Goal: Task Accomplishment & Management: Manage account settings

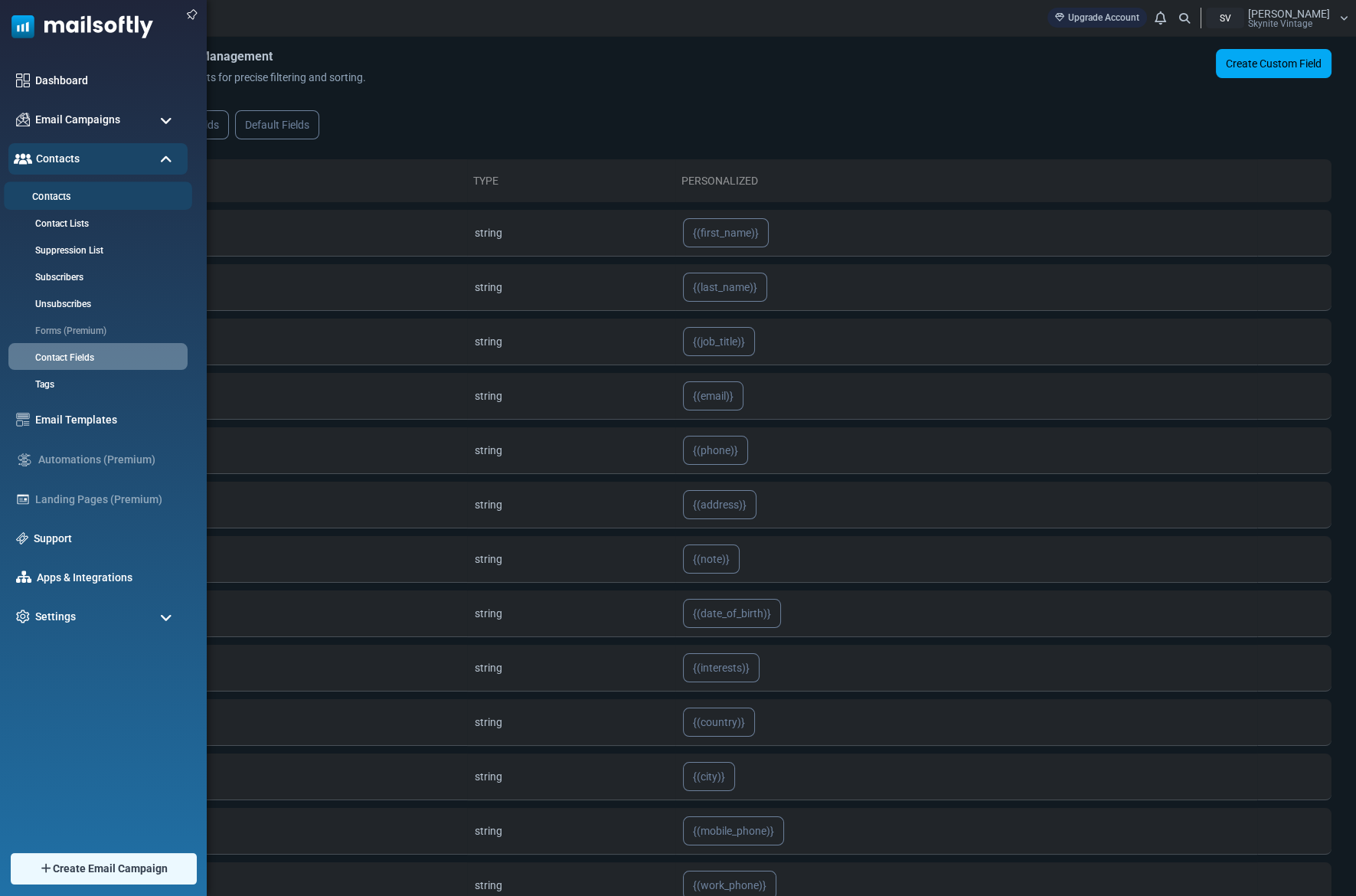
click at [57, 195] on link "Contacts" at bounding box center [96, 197] width 183 height 15
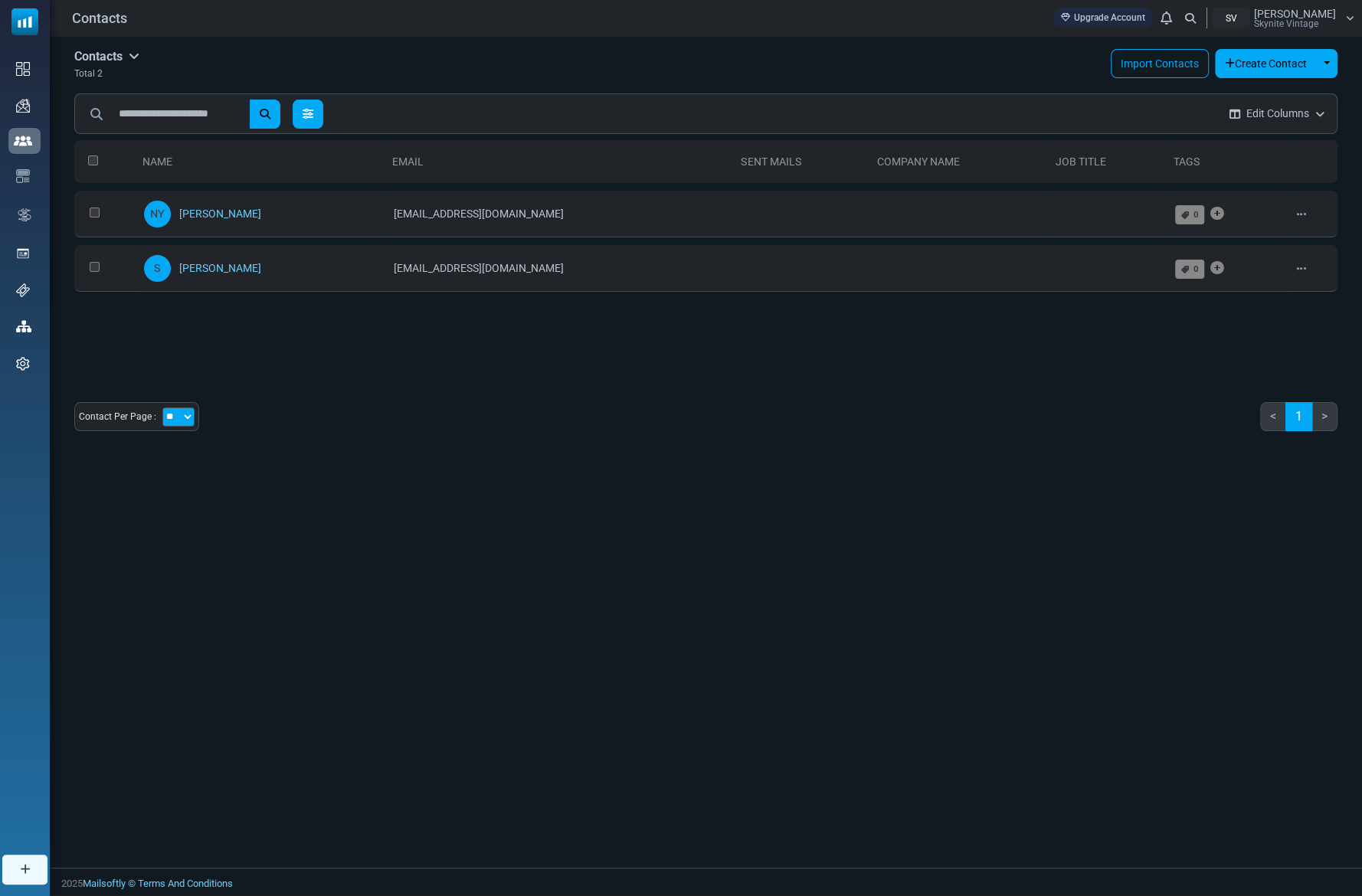
click at [312, 115] on icon at bounding box center [308, 114] width 11 height 11
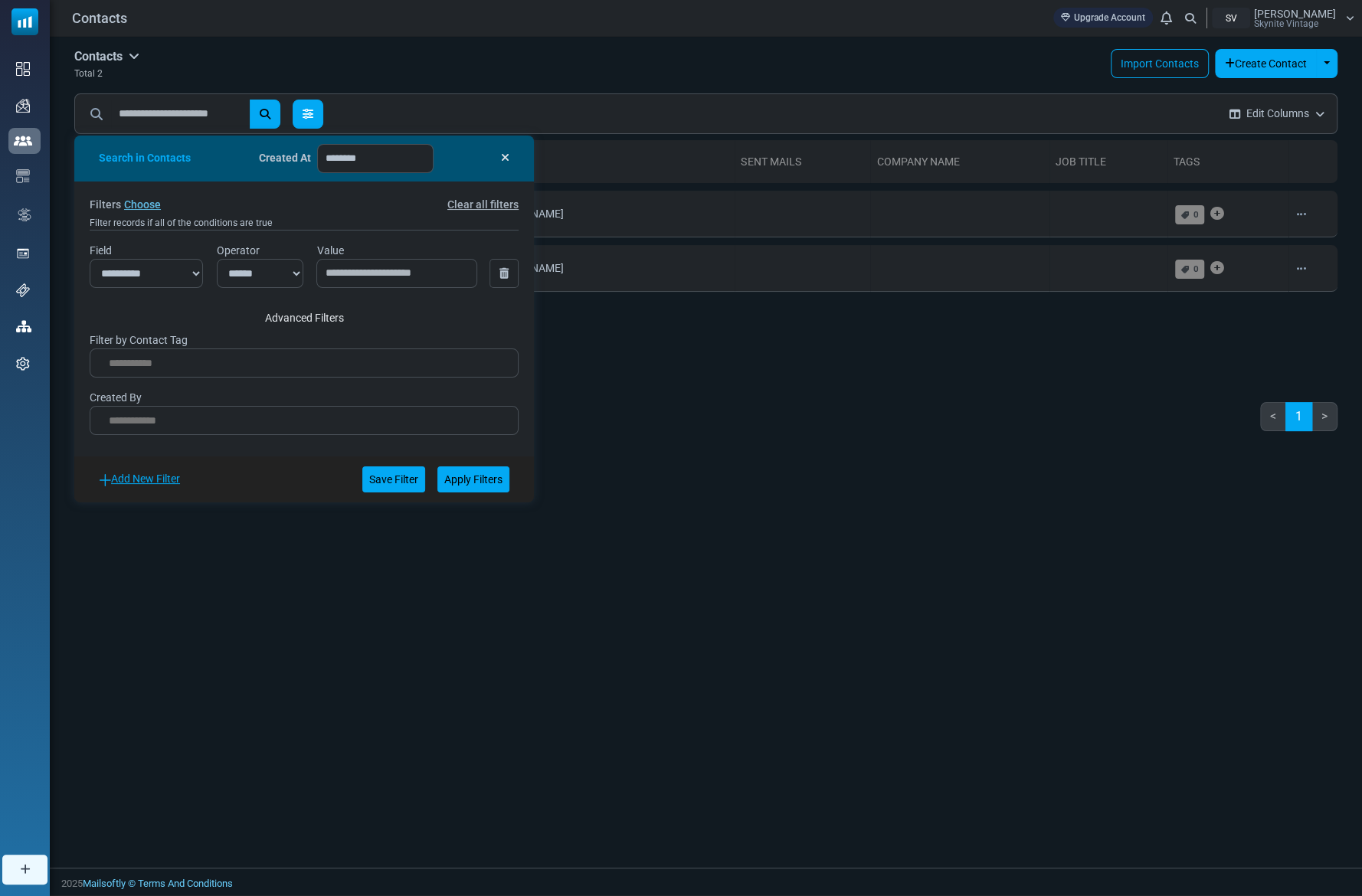
click at [312, 115] on icon at bounding box center [308, 114] width 11 height 11
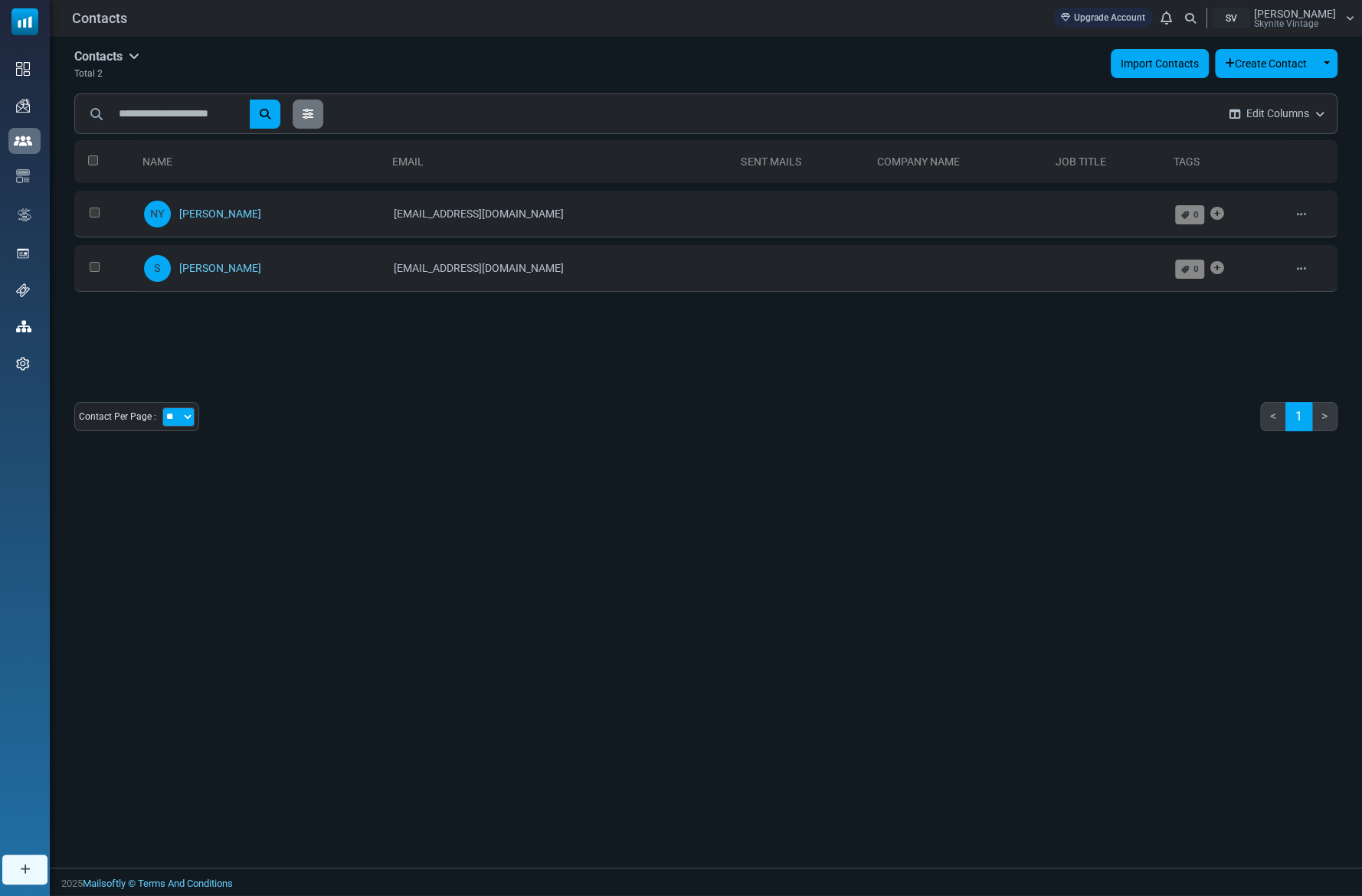
click at [1160, 66] on link "Import Contacts" at bounding box center [1159, 63] width 98 height 29
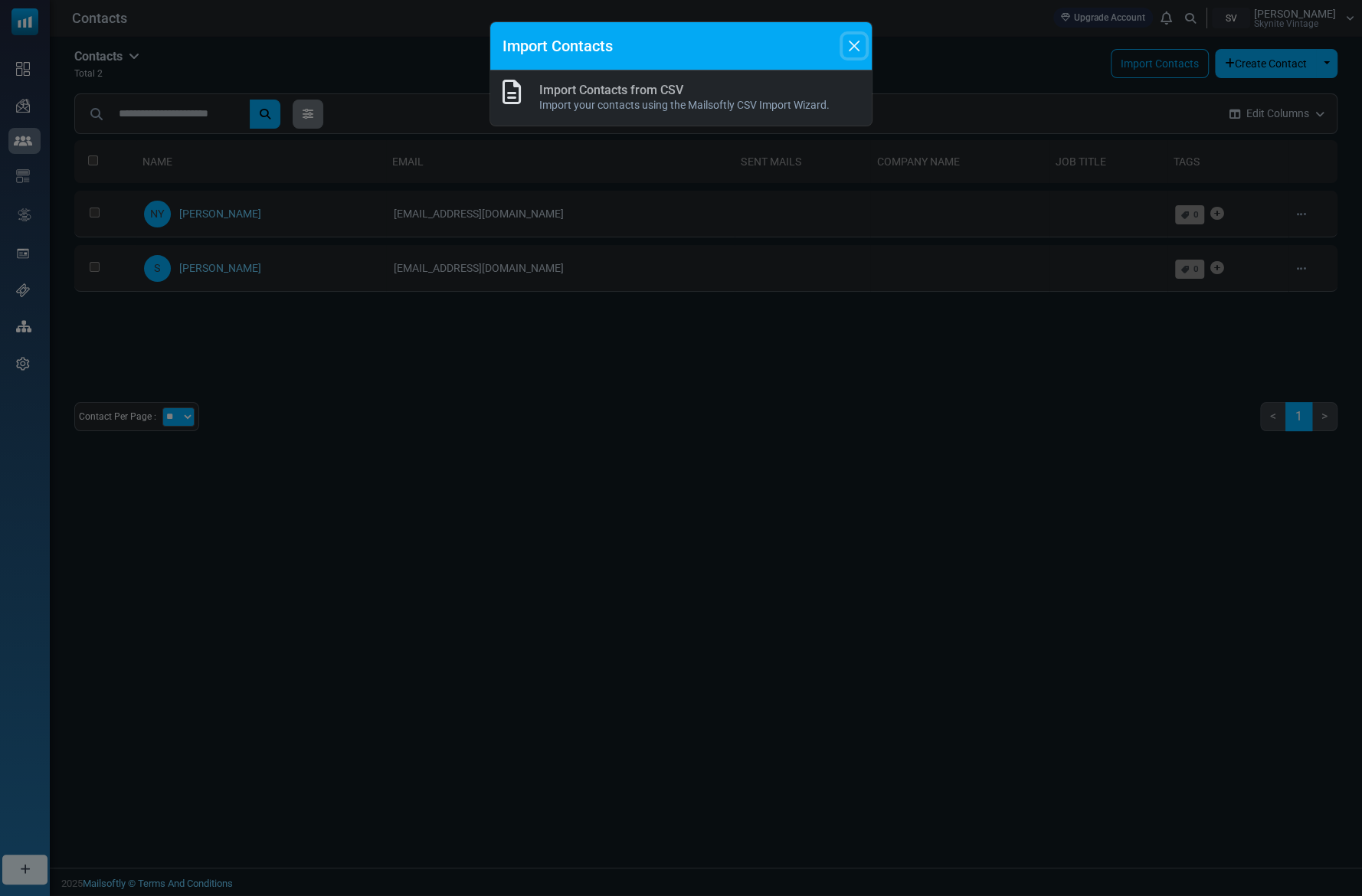
click at [849, 45] on button "Close" at bounding box center [853, 45] width 23 height 23
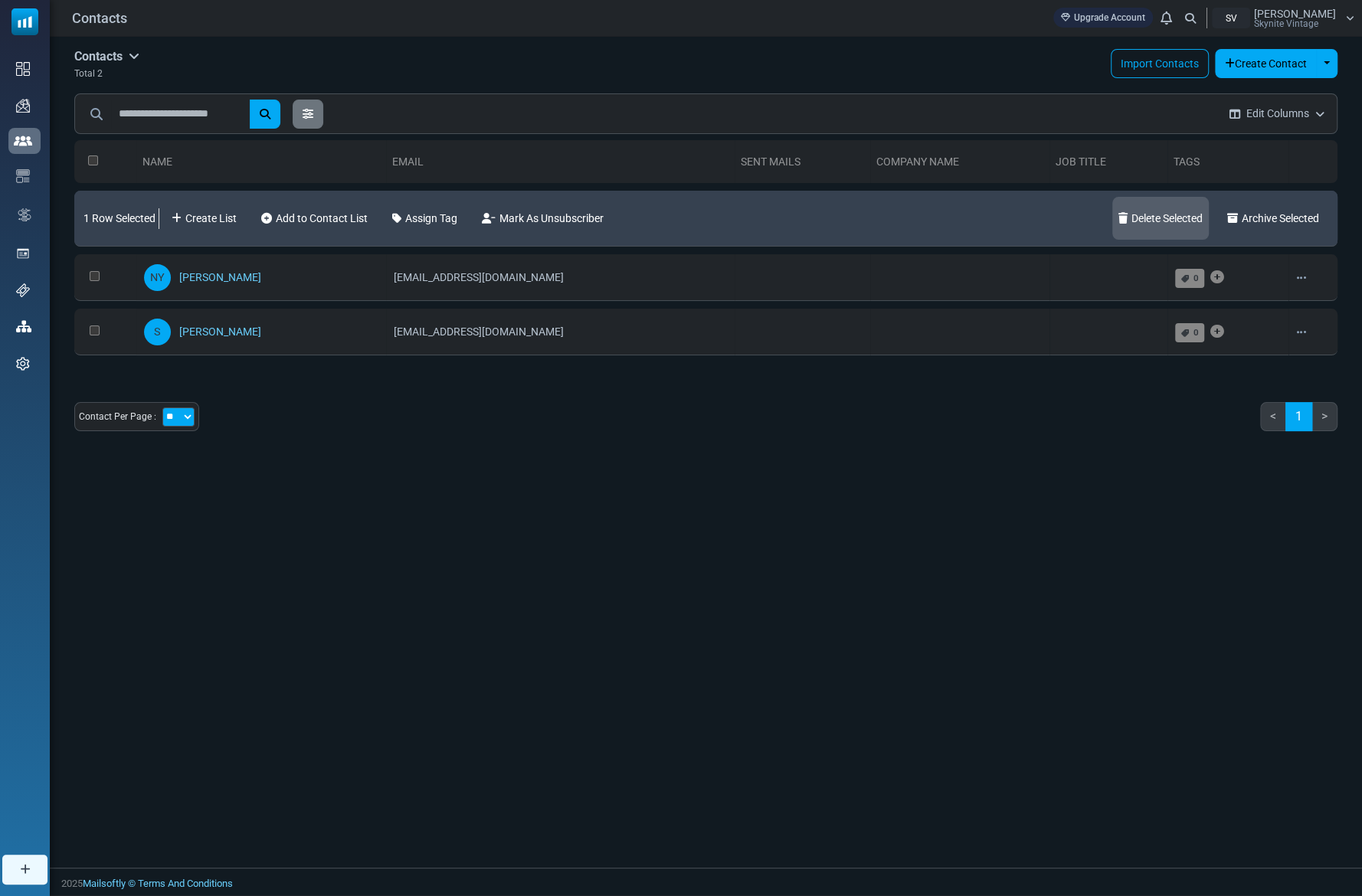
click at [1176, 224] on link "Delete Selected" at bounding box center [1160, 218] width 96 height 43
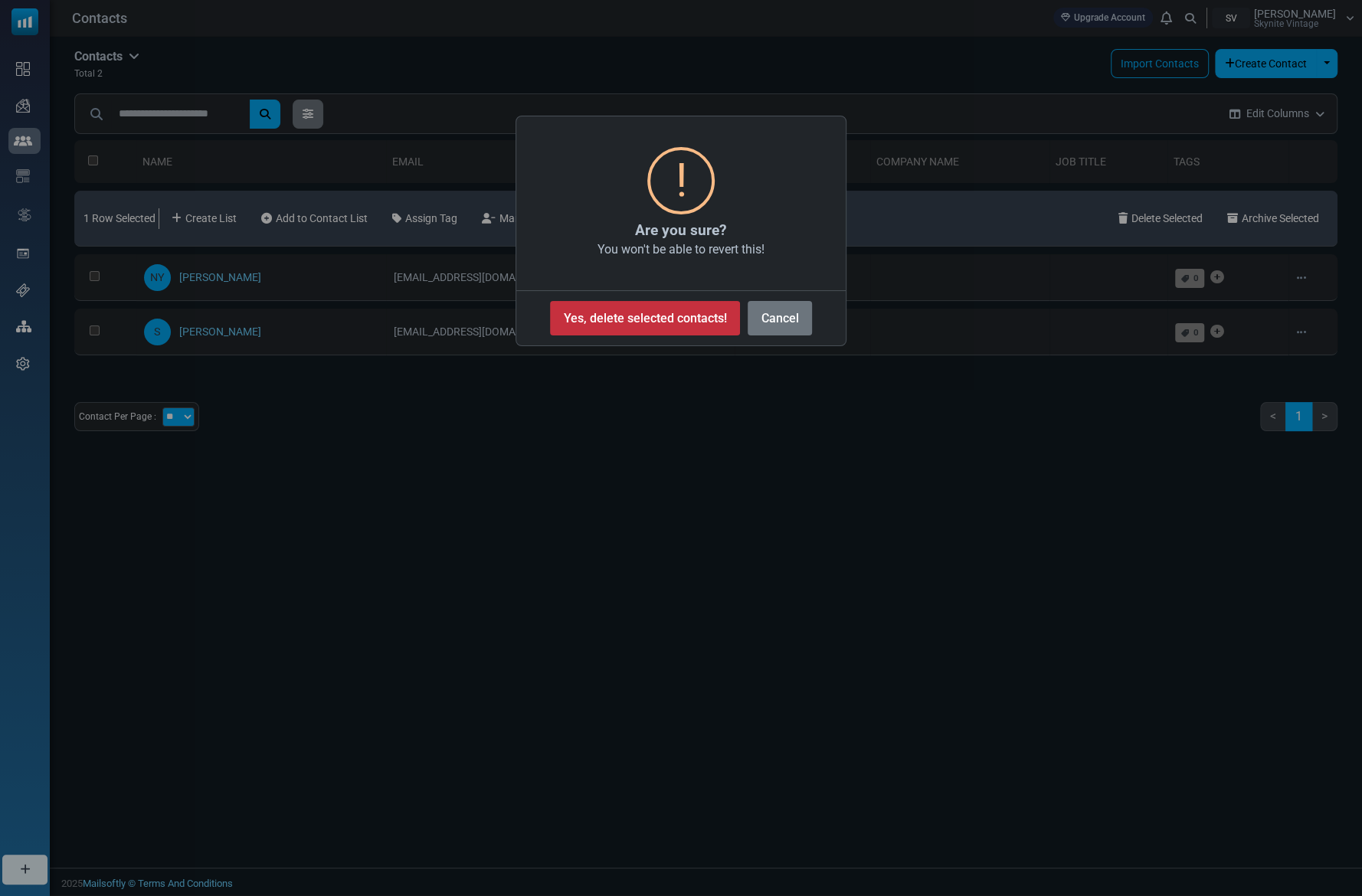
click at [615, 322] on button "Yes, delete selected contacts!" at bounding box center [645, 318] width 190 height 34
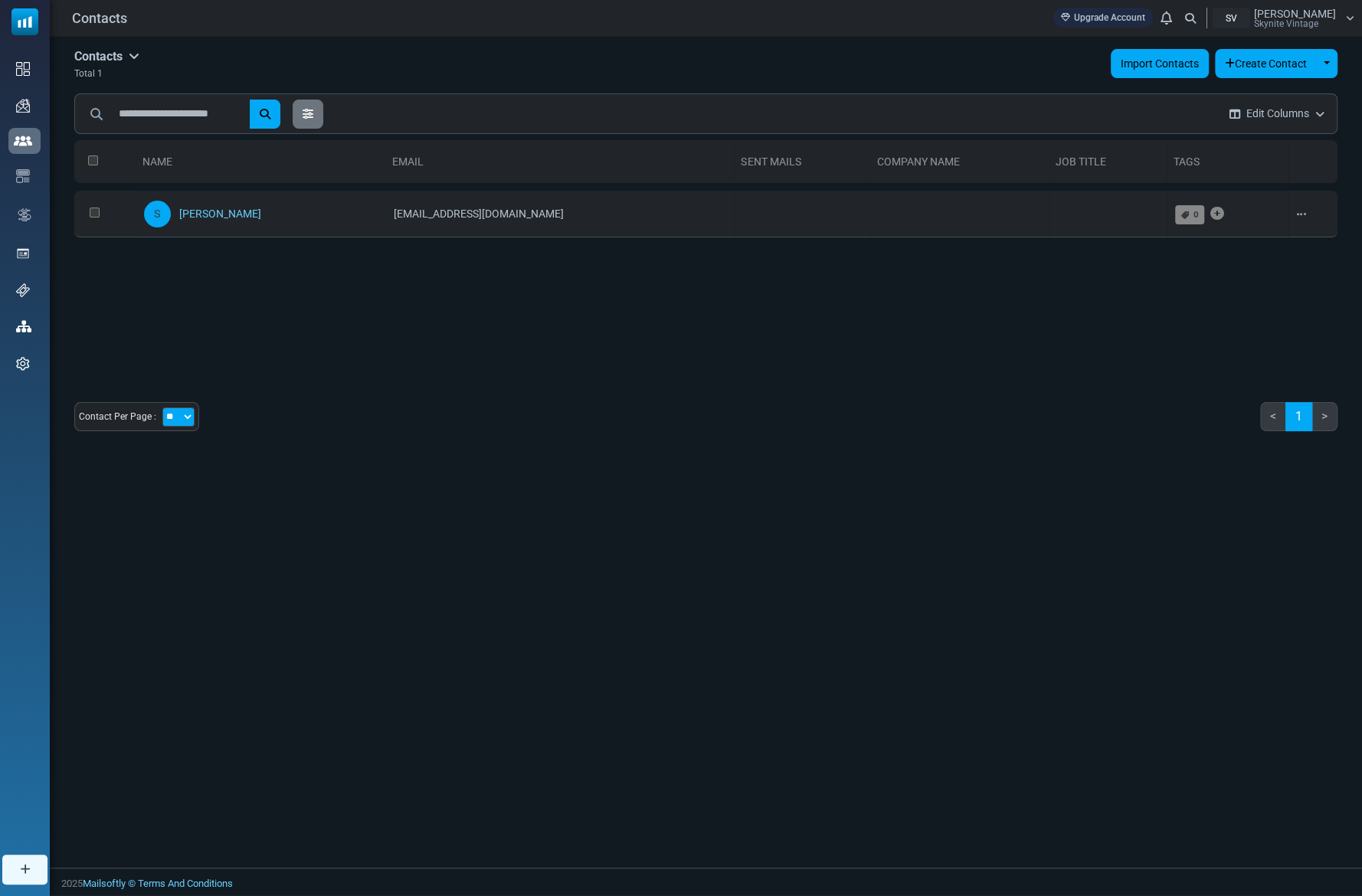
click at [1161, 59] on link "Import Contacts" at bounding box center [1159, 63] width 98 height 29
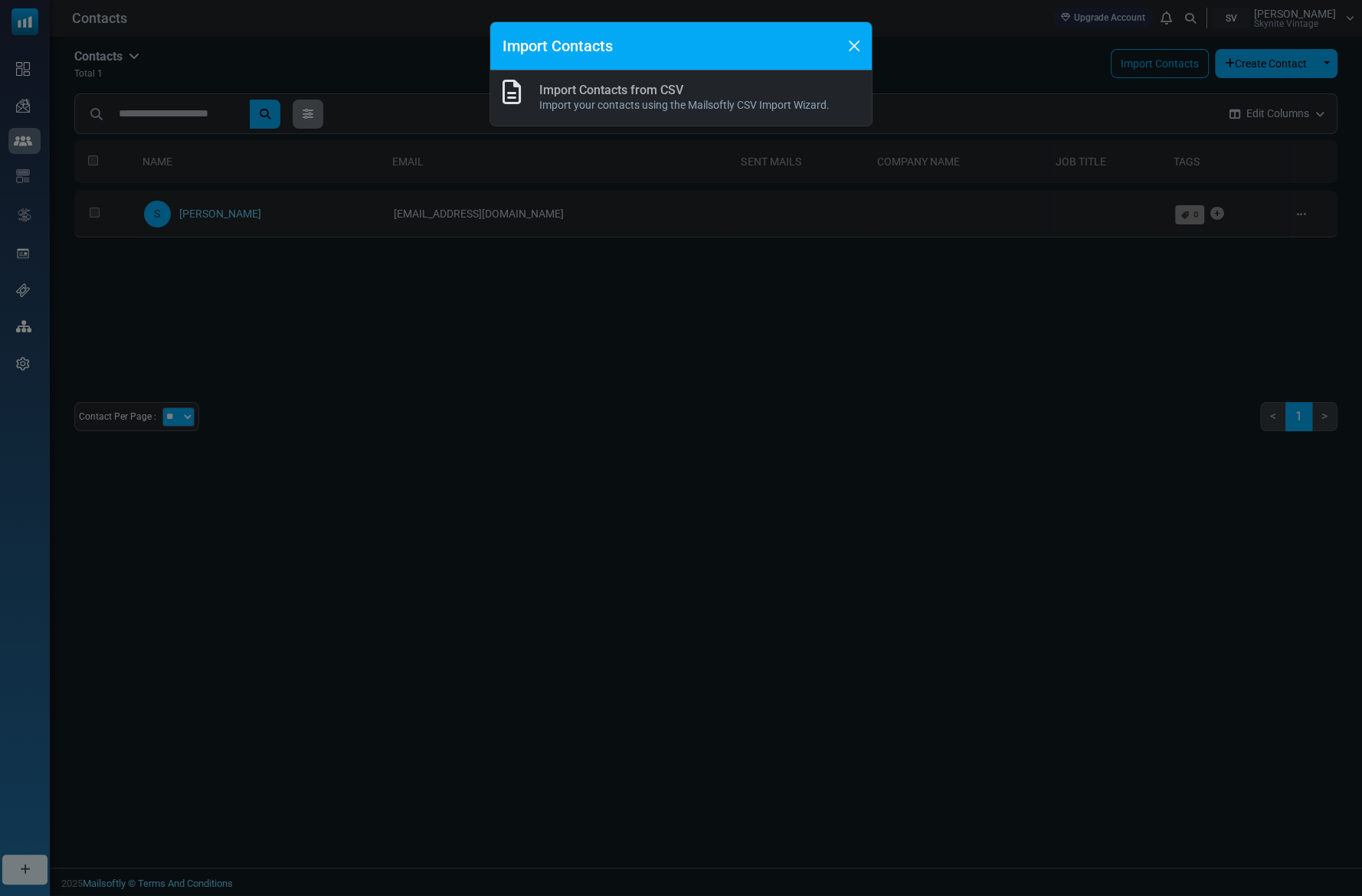
click at [583, 97] on p "Import your contacts using the Mailsoftly CSV Import Wizard." at bounding box center [685, 105] width 290 height 16
click at [610, 84] on link "Import Contacts from CSV" at bounding box center [612, 89] width 144 height 15
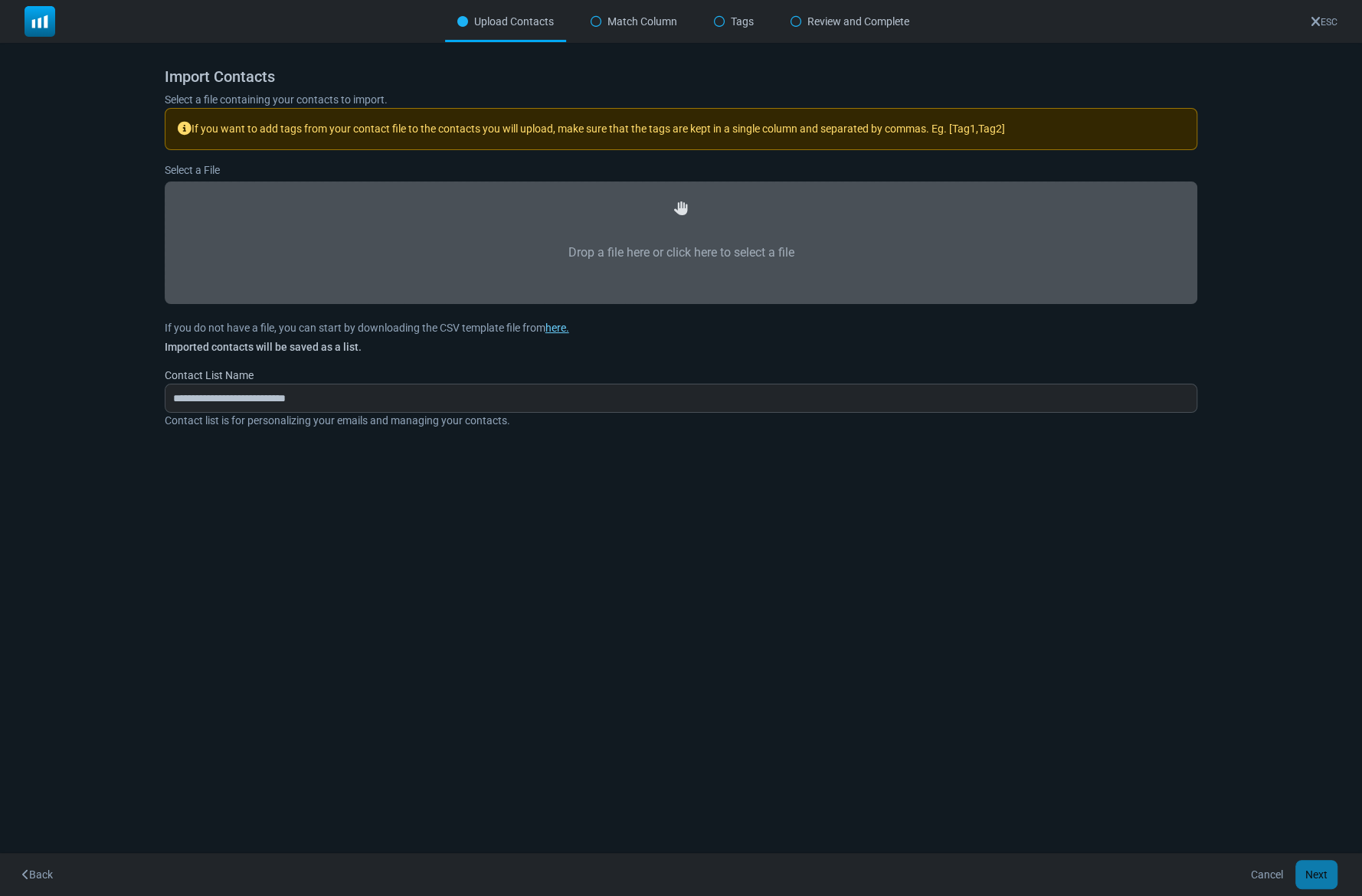
click at [663, 284] on label "Drop a file here or click here to select a file" at bounding box center [681, 252] width 1000 height 67
click at [0, 0] on input "Drop a file here or click here to select a file" at bounding box center [0, 0] width 0 height 0
type input "**********"
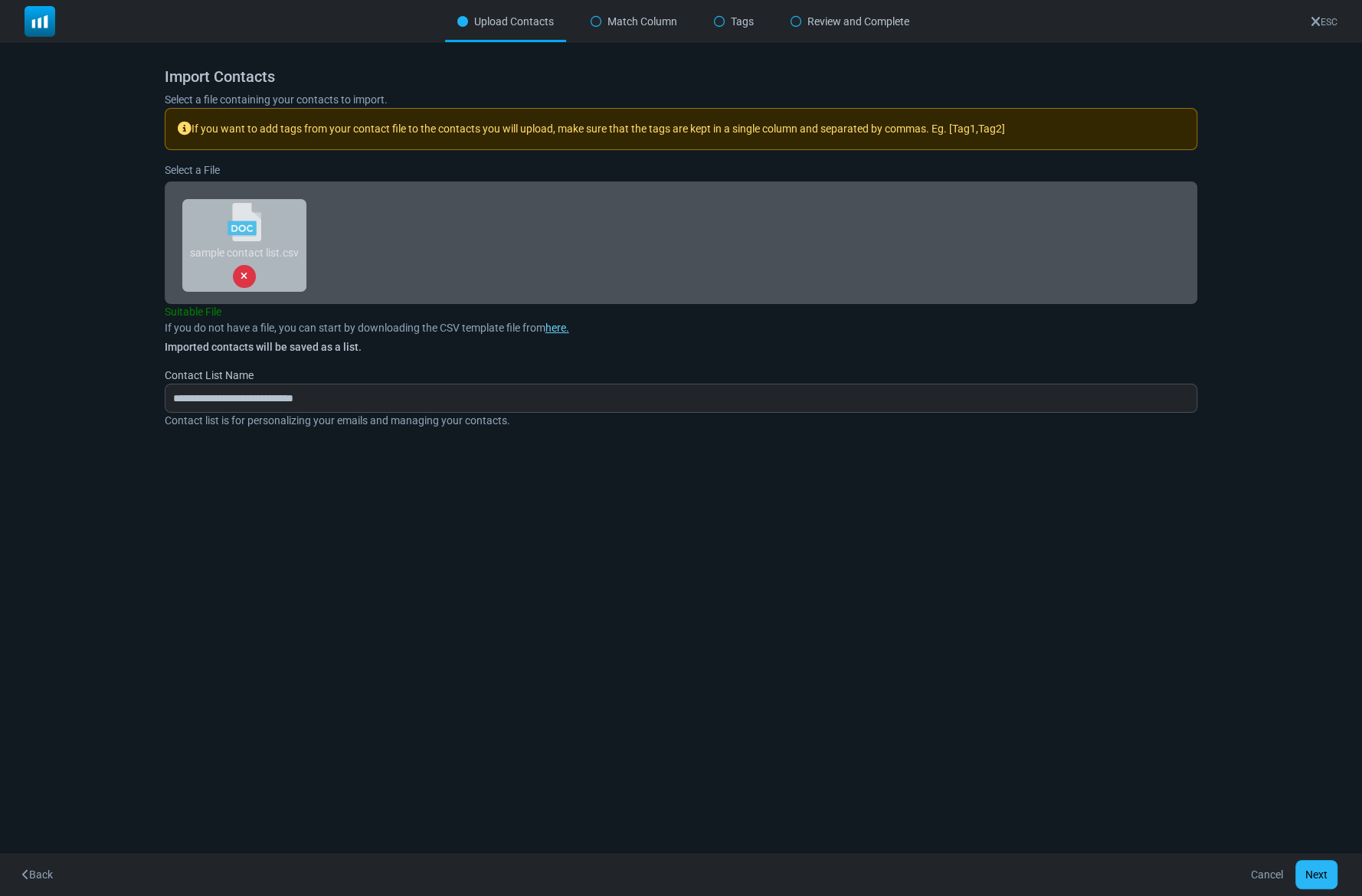
click at [1314, 870] on button "Next" at bounding box center [1317, 874] width 42 height 29
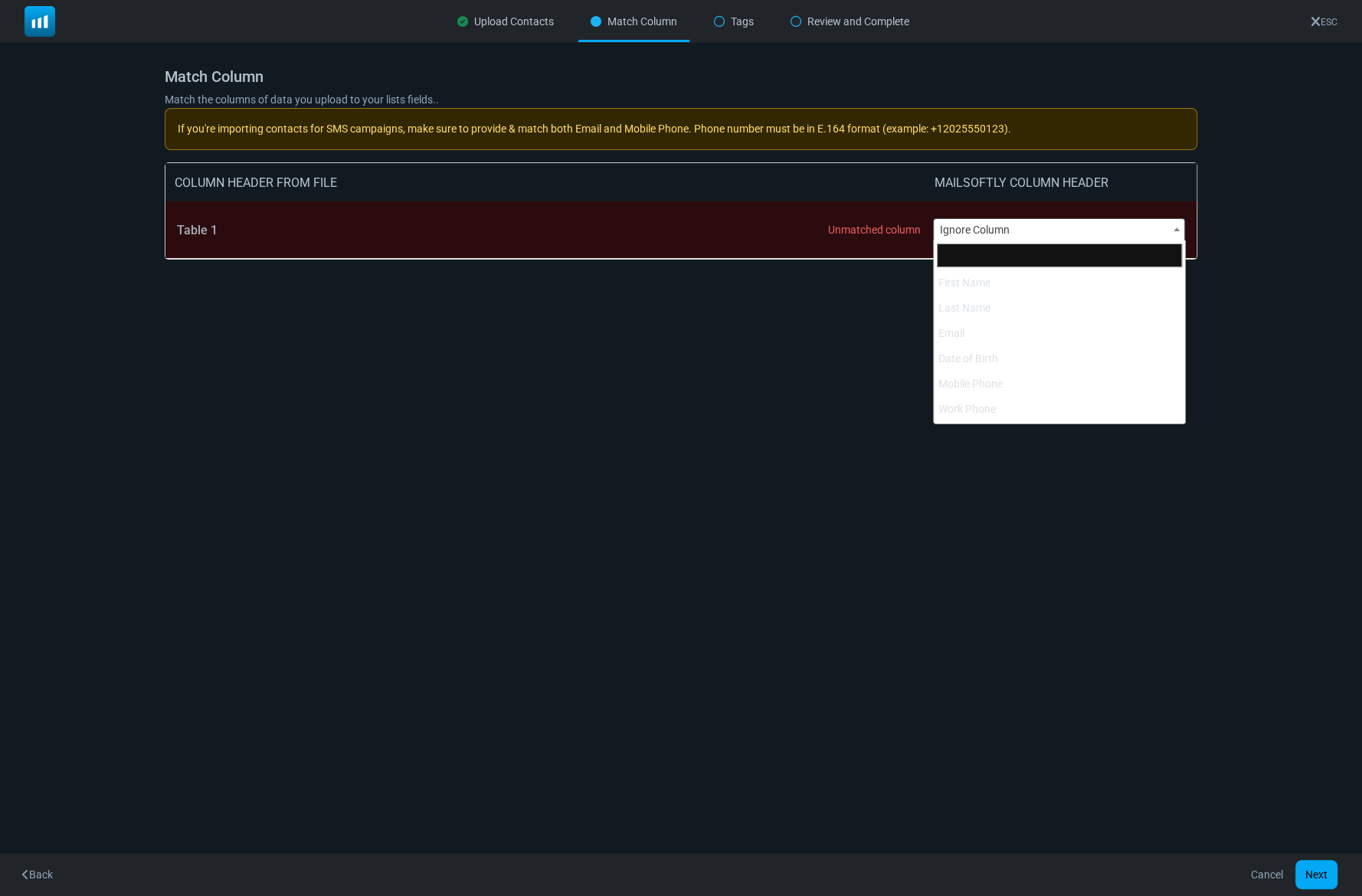
click at [961, 232] on span "Ignore Column" at bounding box center [1059, 229] width 250 height 21
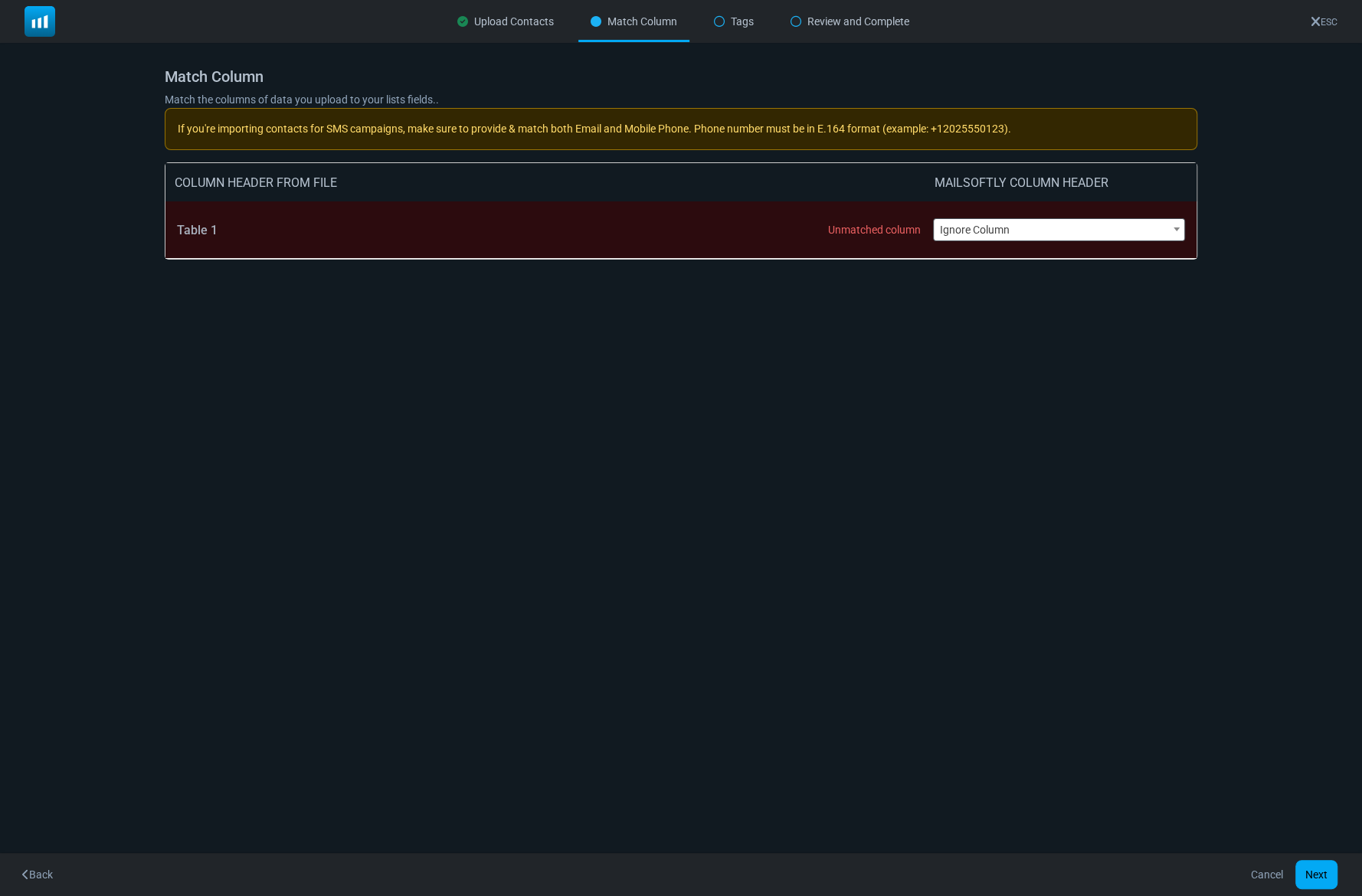
click at [873, 223] on div "Unmatched column" at bounding box center [874, 230] width 93 height 13
click at [1310, 876] on button "Next" at bounding box center [1317, 874] width 42 height 29
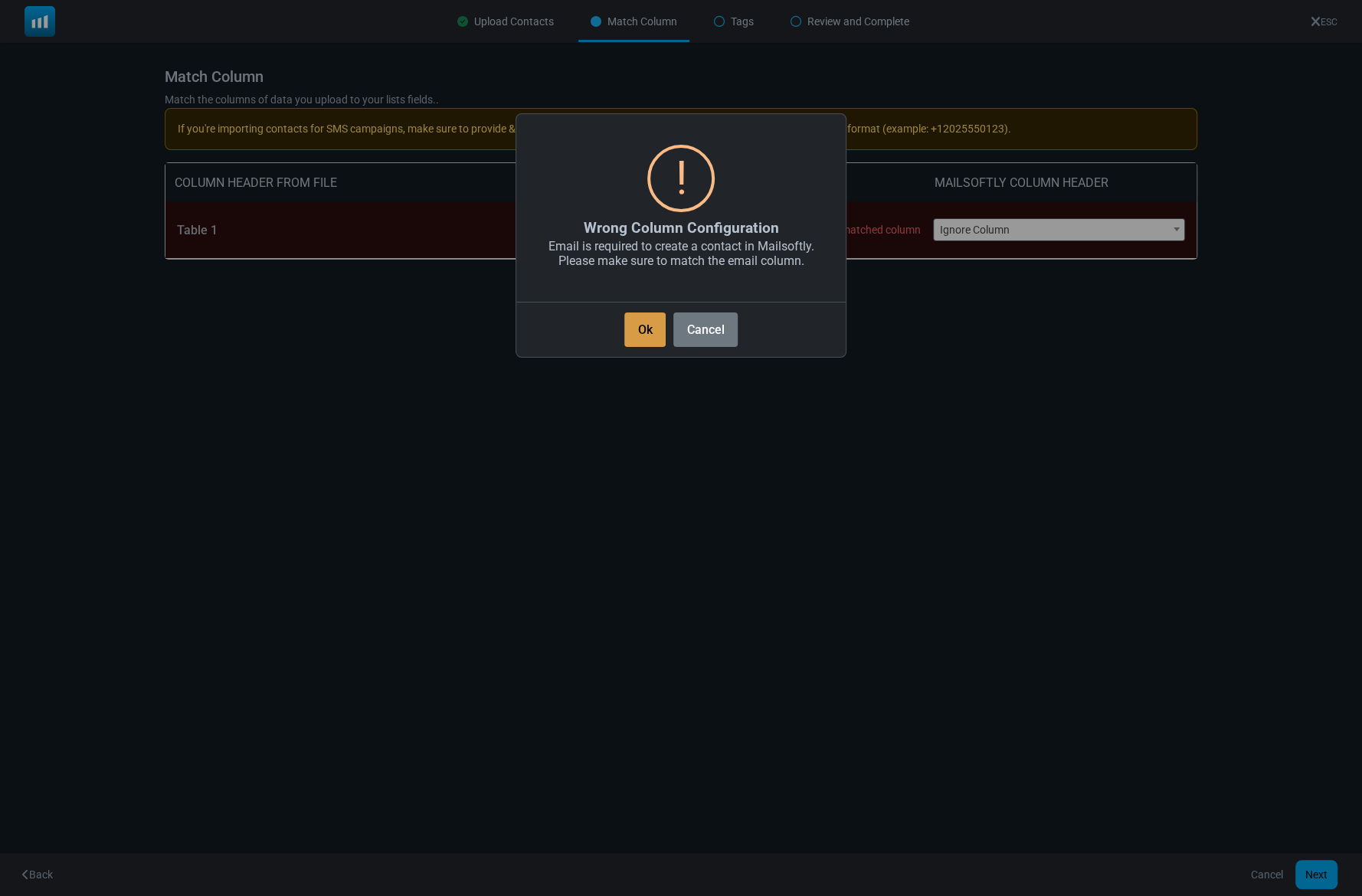
click at [643, 331] on button "Ok" at bounding box center [645, 330] width 42 height 34
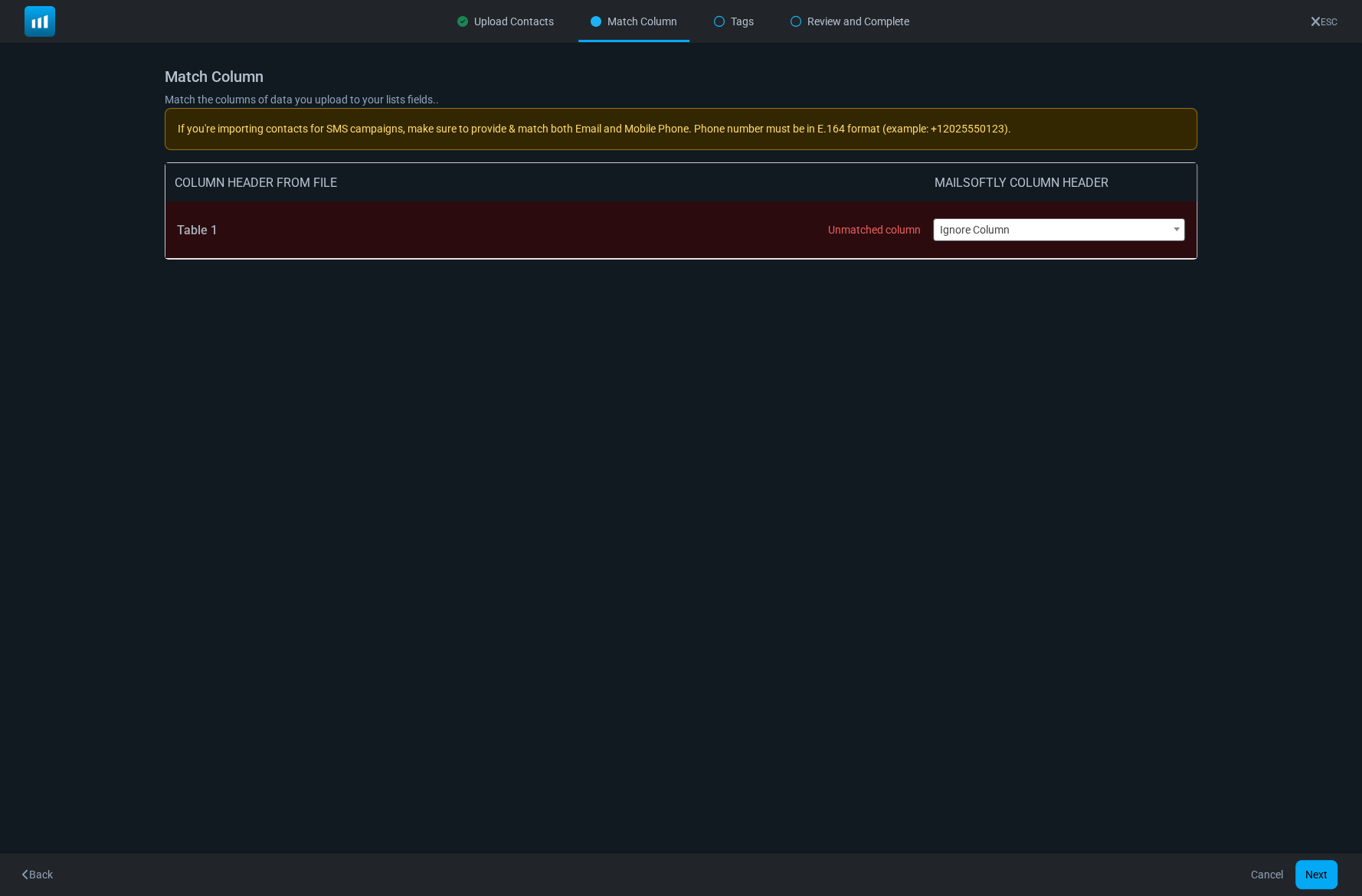
click at [1266, 874] on link "Cancel" at bounding box center [1266, 874] width 52 height 29
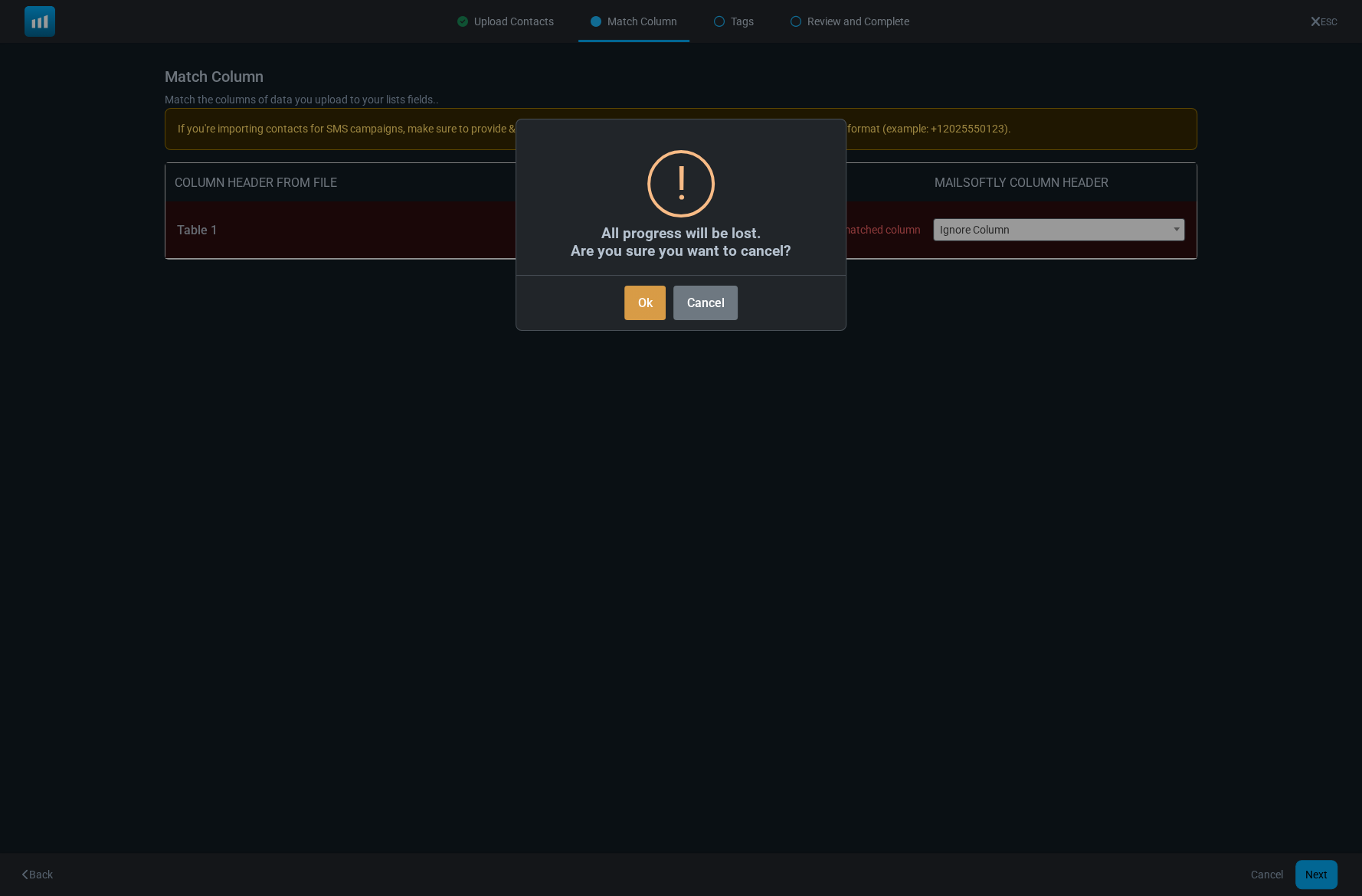
click at [645, 305] on button "Ok" at bounding box center [645, 303] width 42 height 34
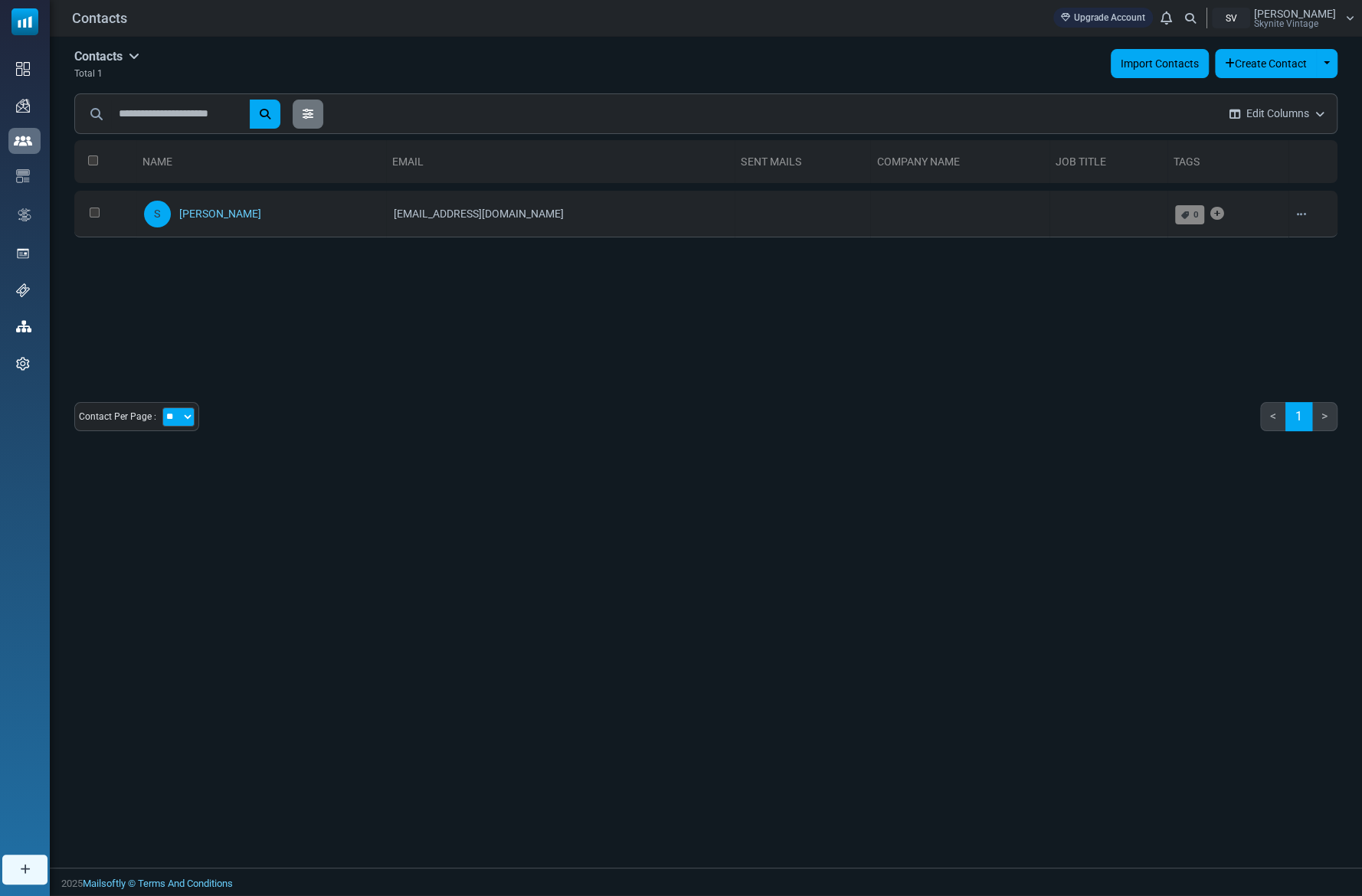
click at [1152, 60] on link "Import Contacts" at bounding box center [1159, 63] width 98 height 29
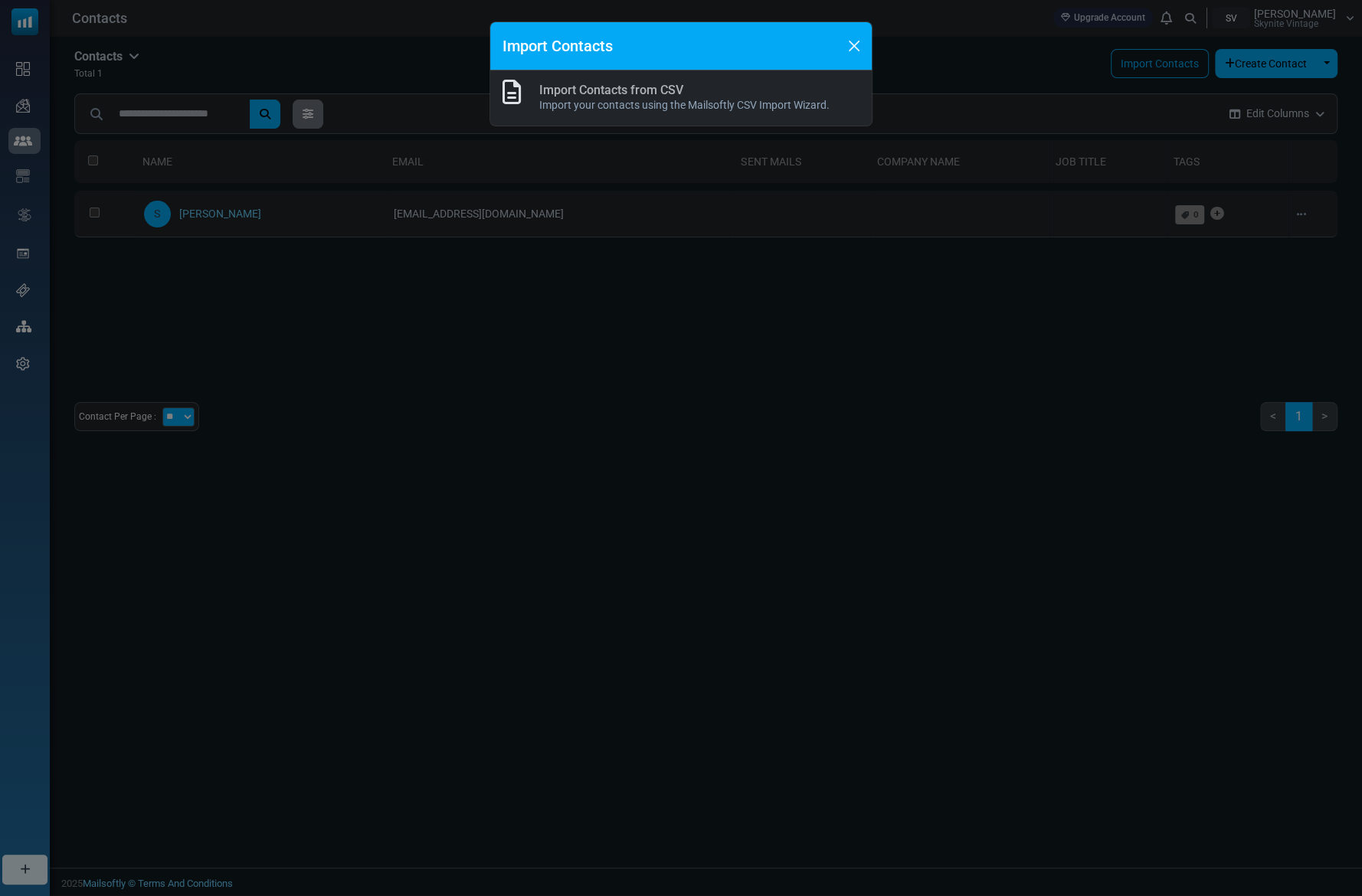
click at [718, 93] on h6 "Import Contacts from CSV" at bounding box center [685, 89] width 290 height 15
click at [621, 89] on link "Import Contacts from CSV" at bounding box center [612, 89] width 144 height 15
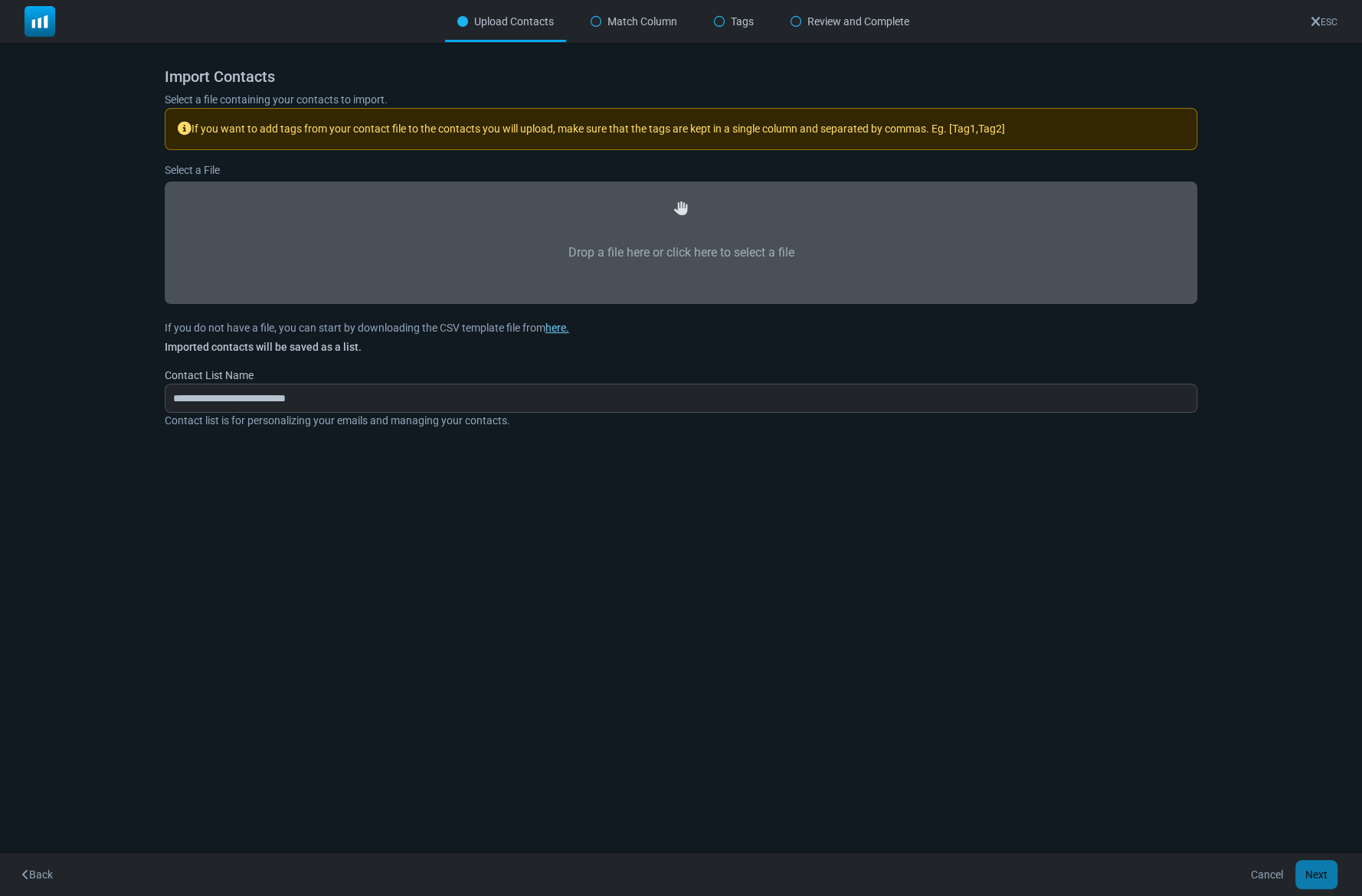
click at [683, 251] on label "Drop a file here or click here to select a file" at bounding box center [681, 252] width 1000 height 67
click at [0, 0] on input "Drop a file here or click here to select a file" at bounding box center [0, 0] width 0 height 0
type input "**********"
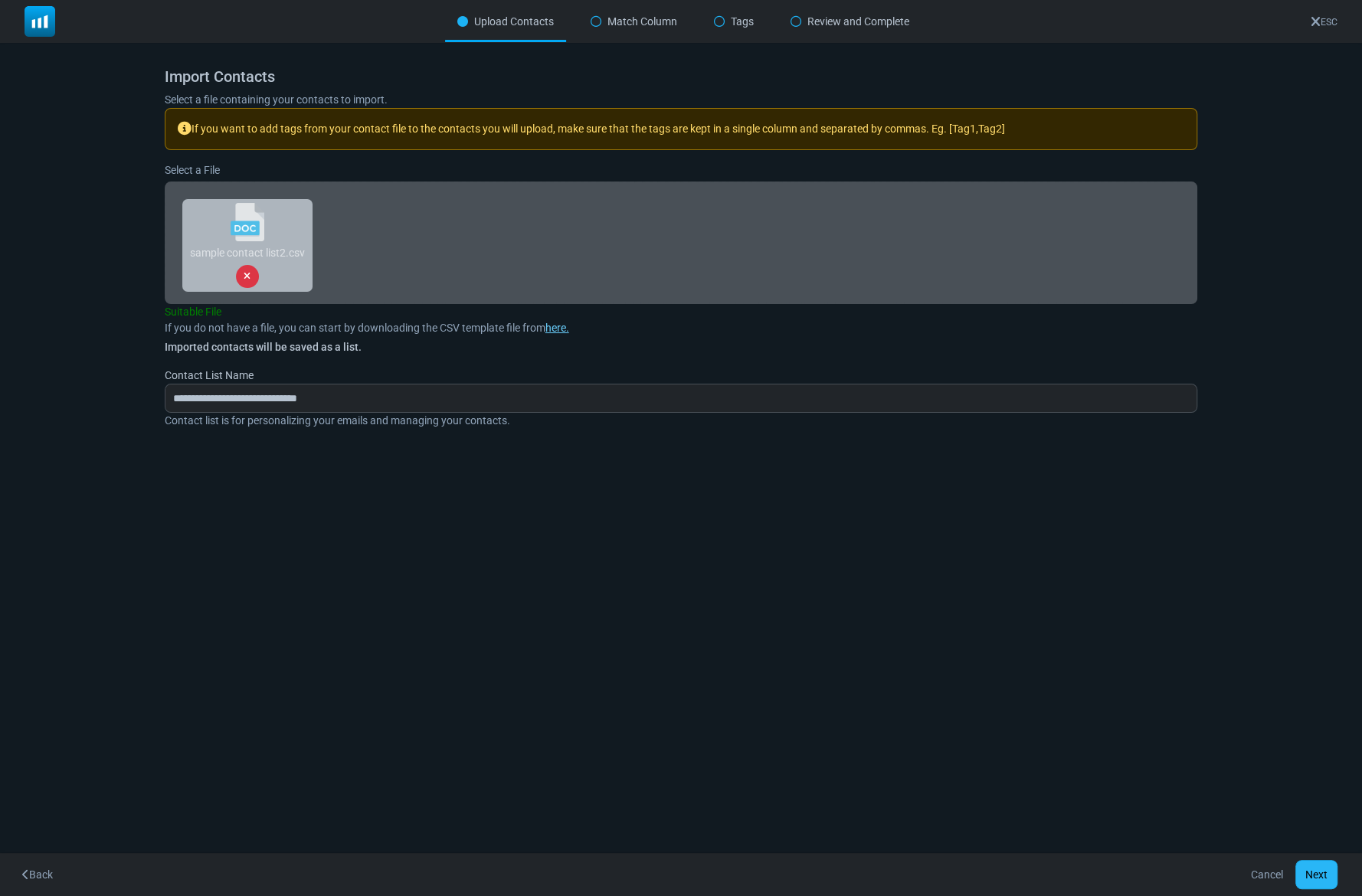
click at [1312, 870] on button "Next" at bounding box center [1317, 874] width 42 height 29
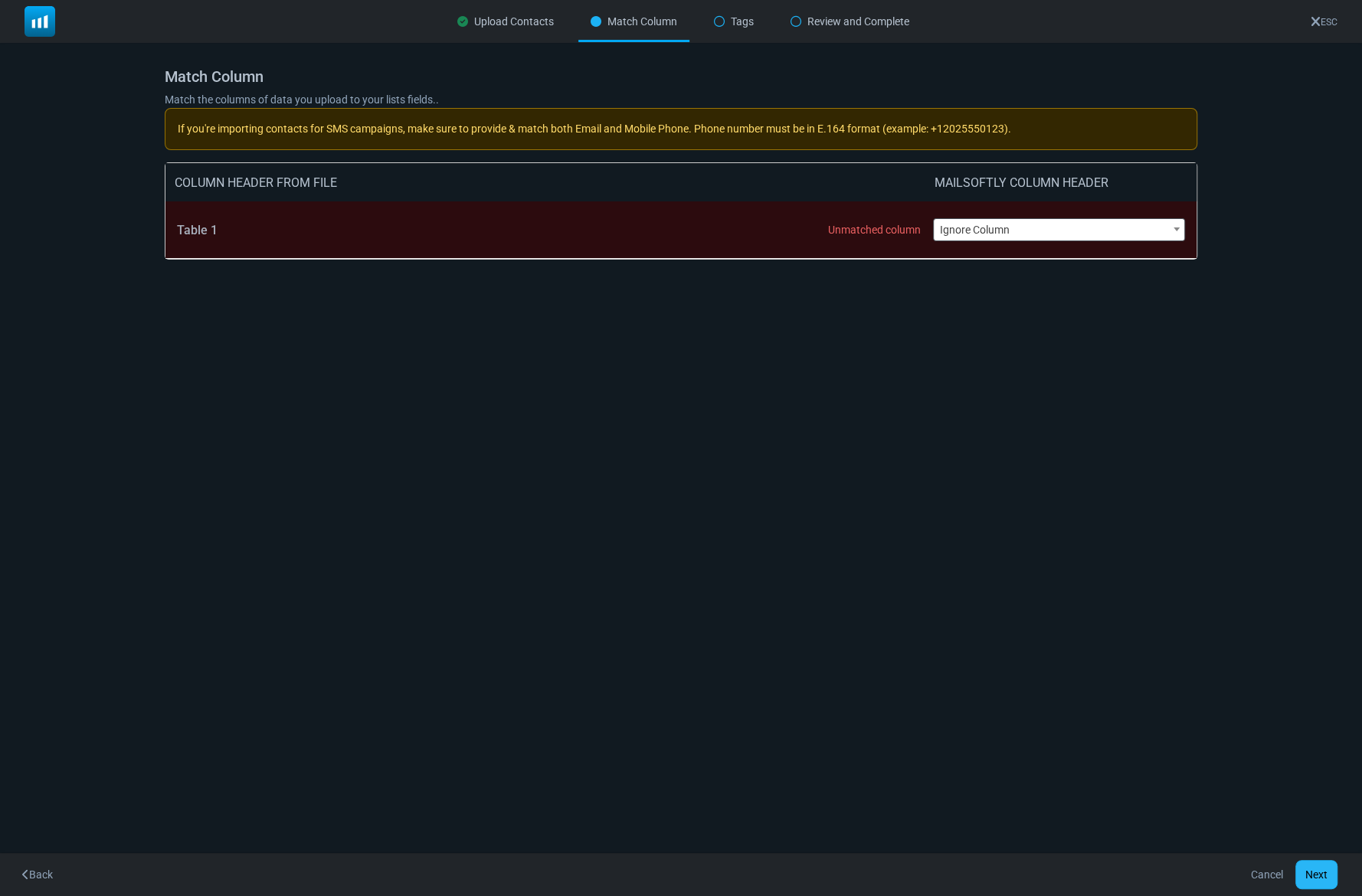
click at [1320, 876] on button "Next" at bounding box center [1317, 874] width 42 height 29
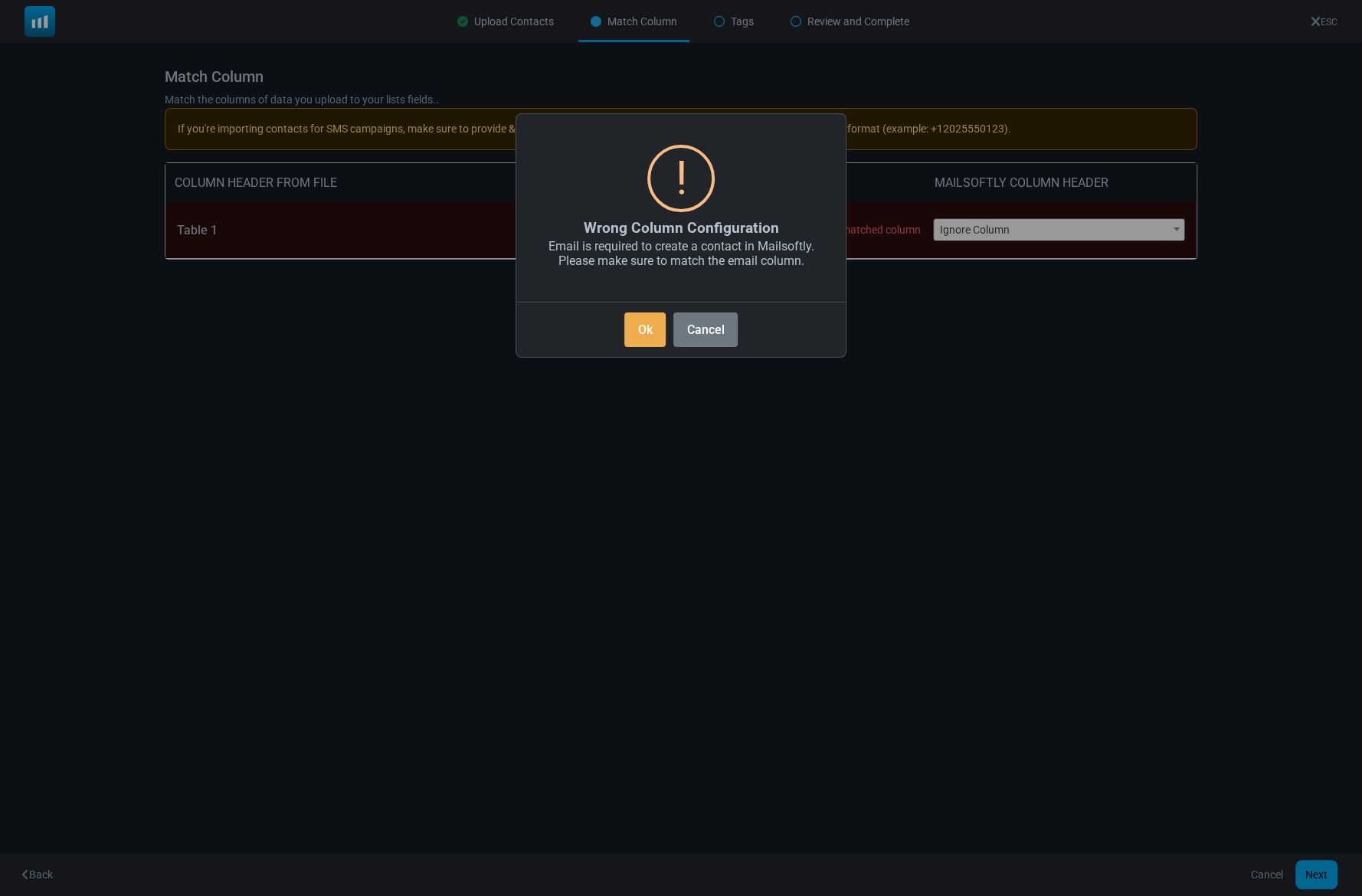
click at [696, 339] on button "Cancel" at bounding box center [706, 330] width 64 height 34
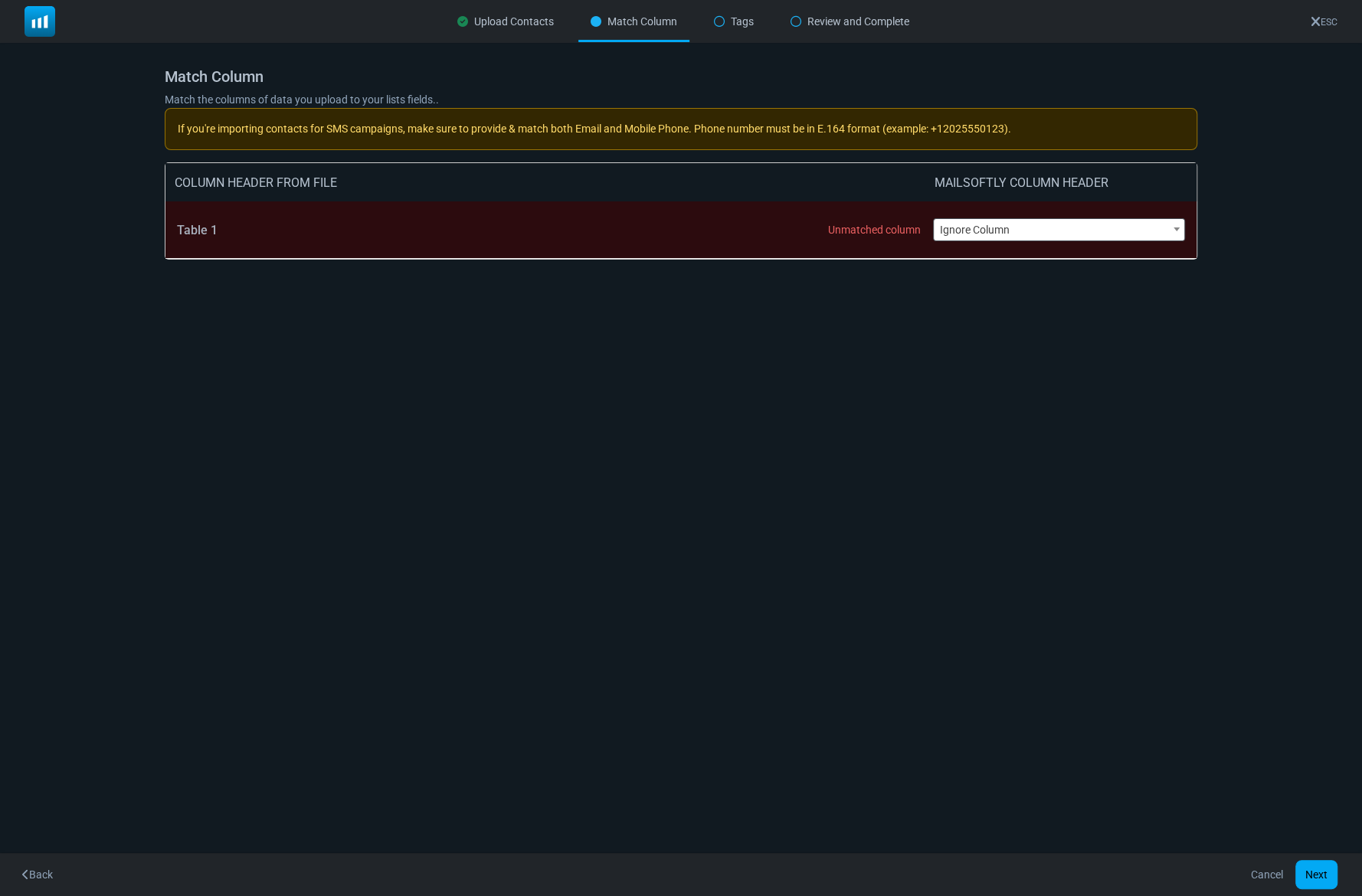
click at [1263, 873] on link "Cancel" at bounding box center [1266, 874] width 52 height 29
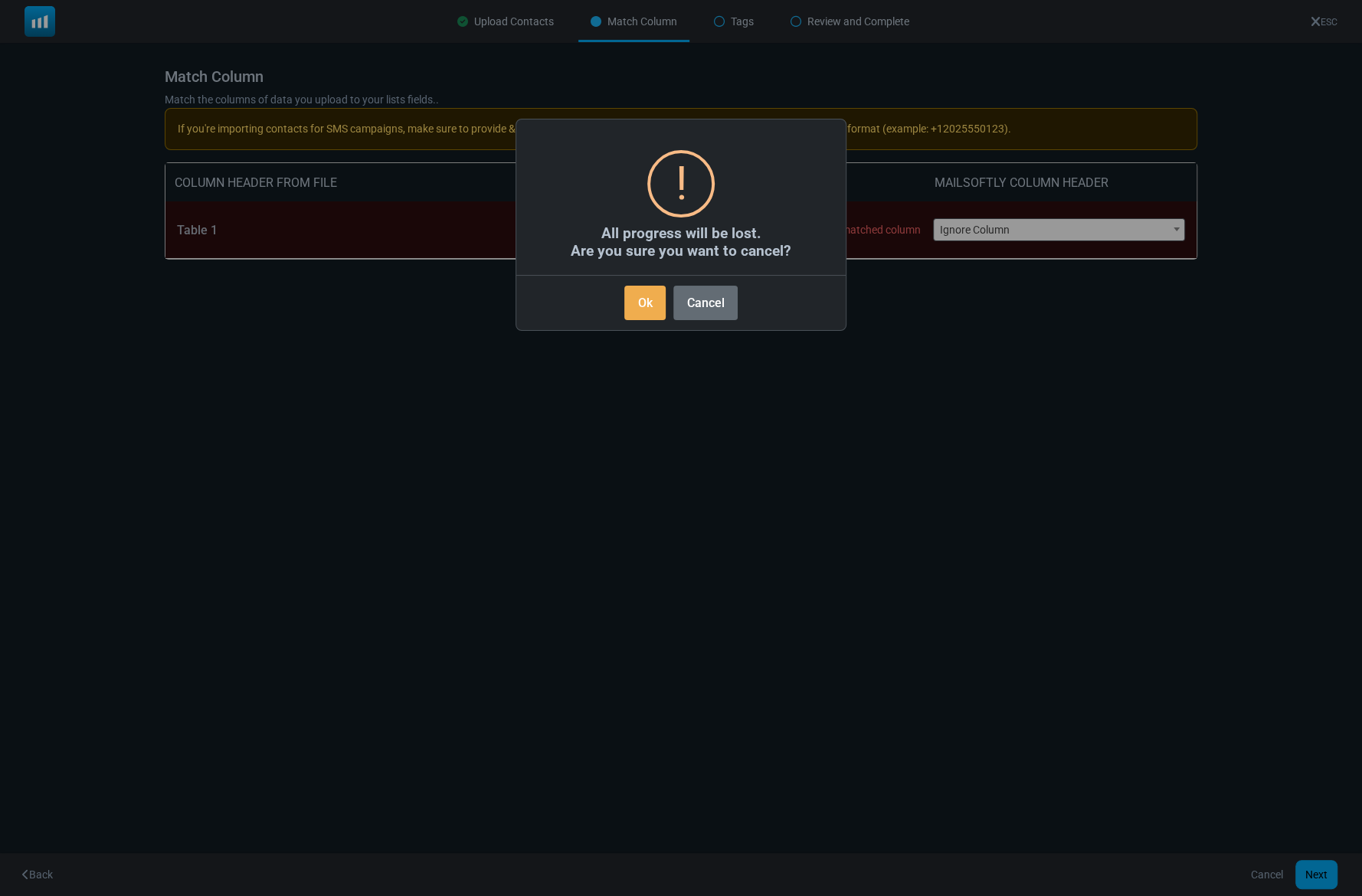
click at [700, 296] on button "Cancel" at bounding box center [706, 303] width 64 height 34
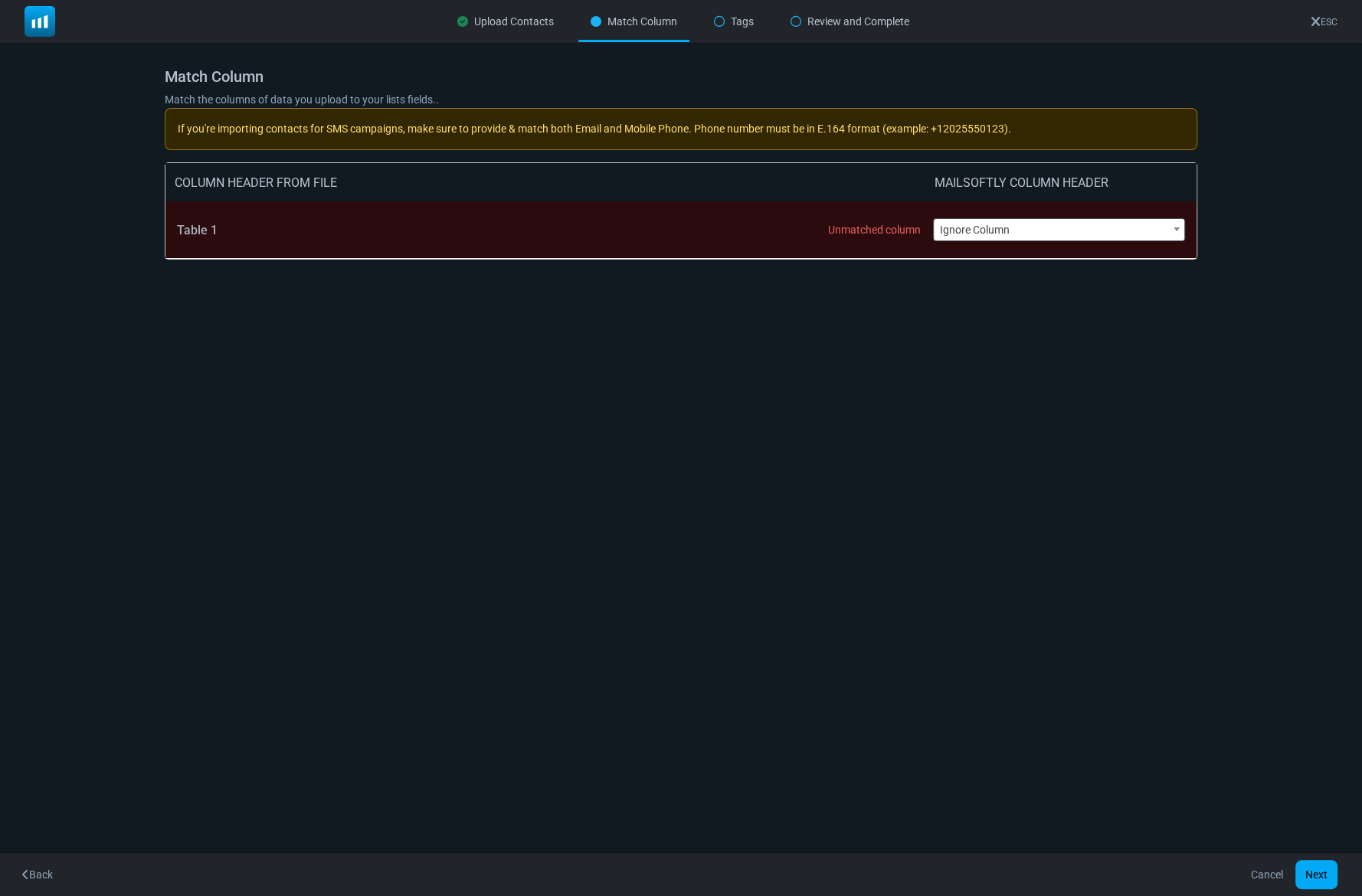
click at [1264, 871] on link "Cancel" at bounding box center [1266, 874] width 52 height 29
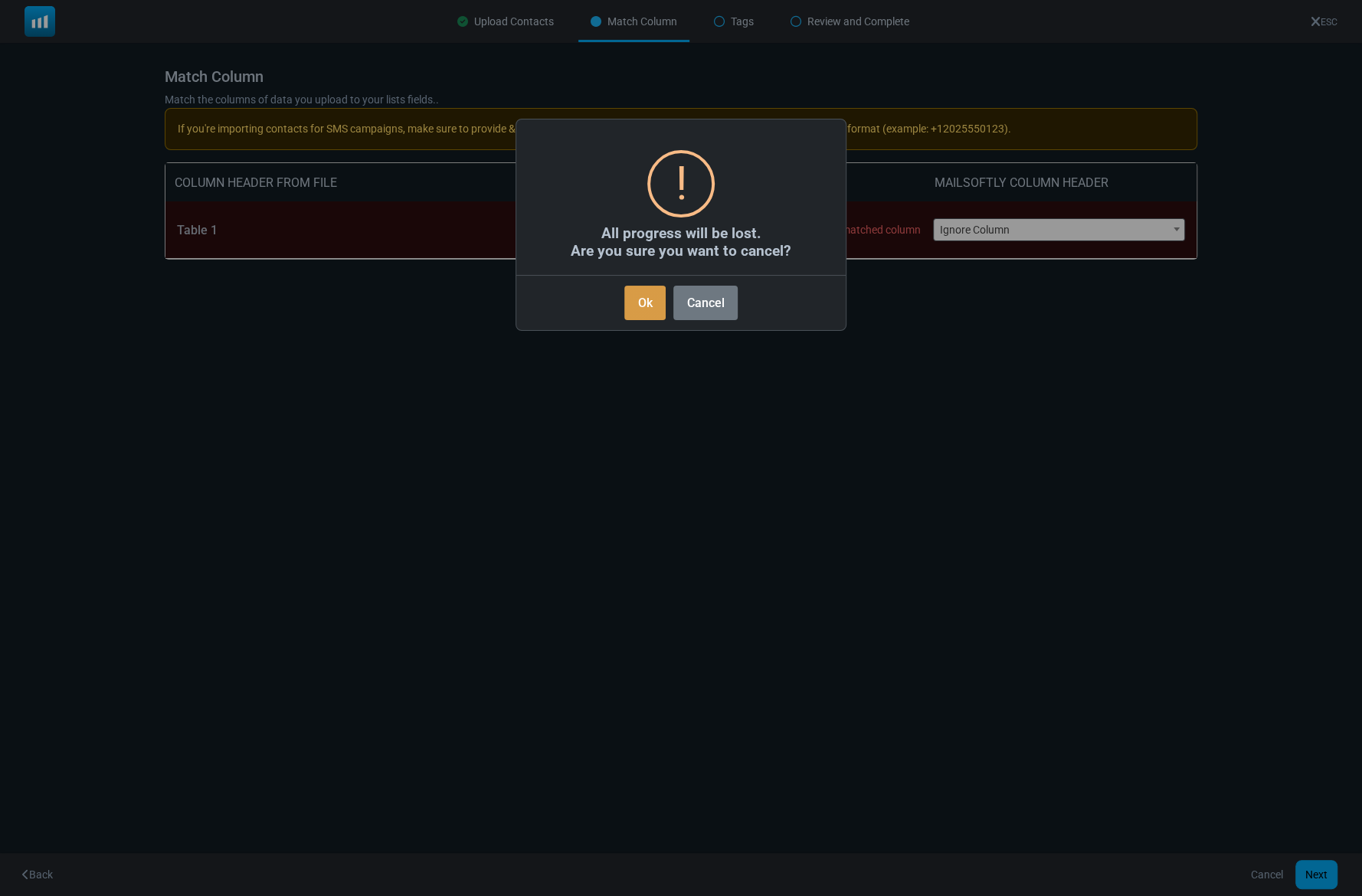
click at [634, 294] on button "Ok" at bounding box center [645, 303] width 42 height 34
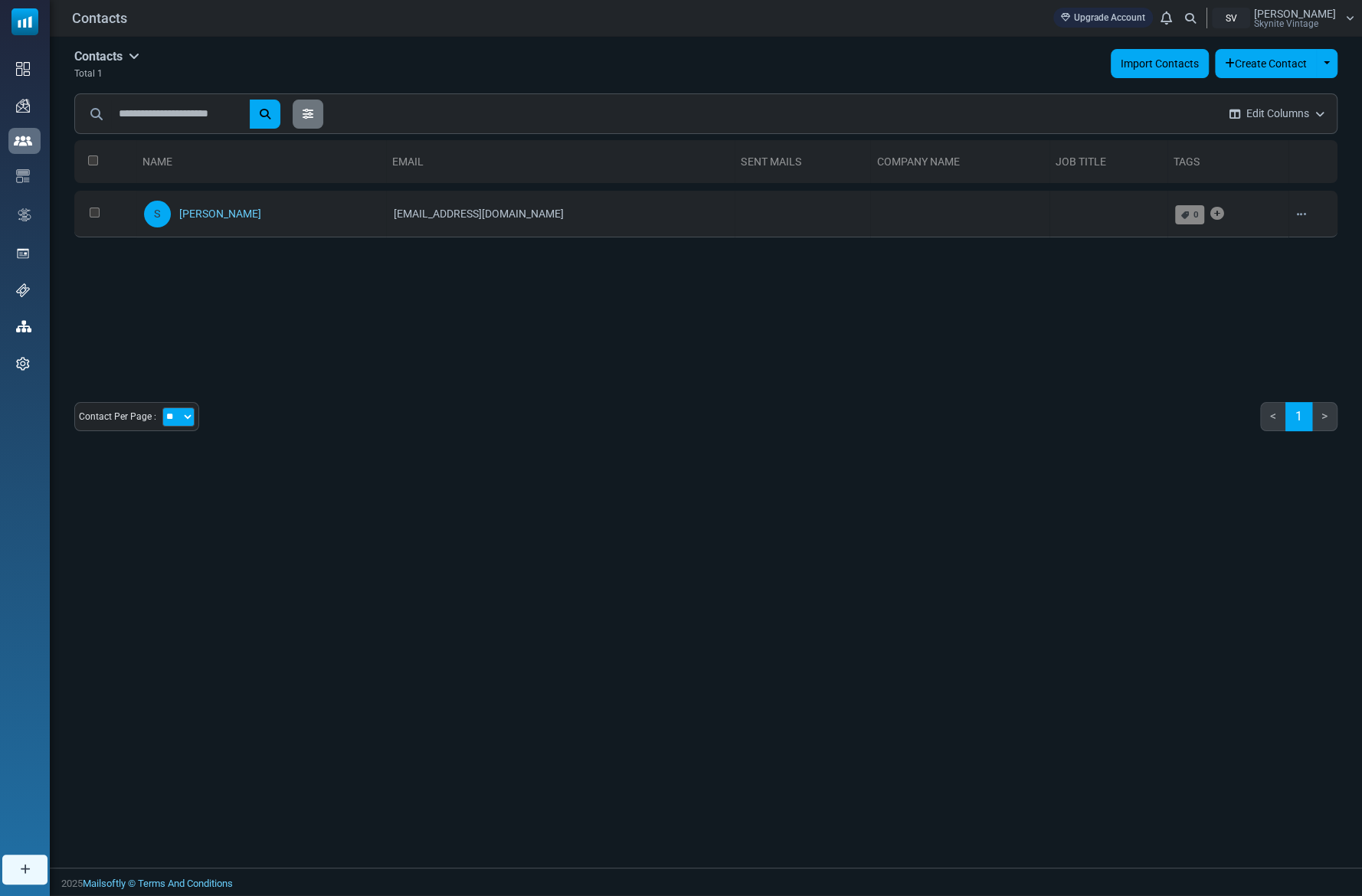
click at [1143, 71] on link "Import Contacts" at bounding box center [1159, 63] width 98 height 29
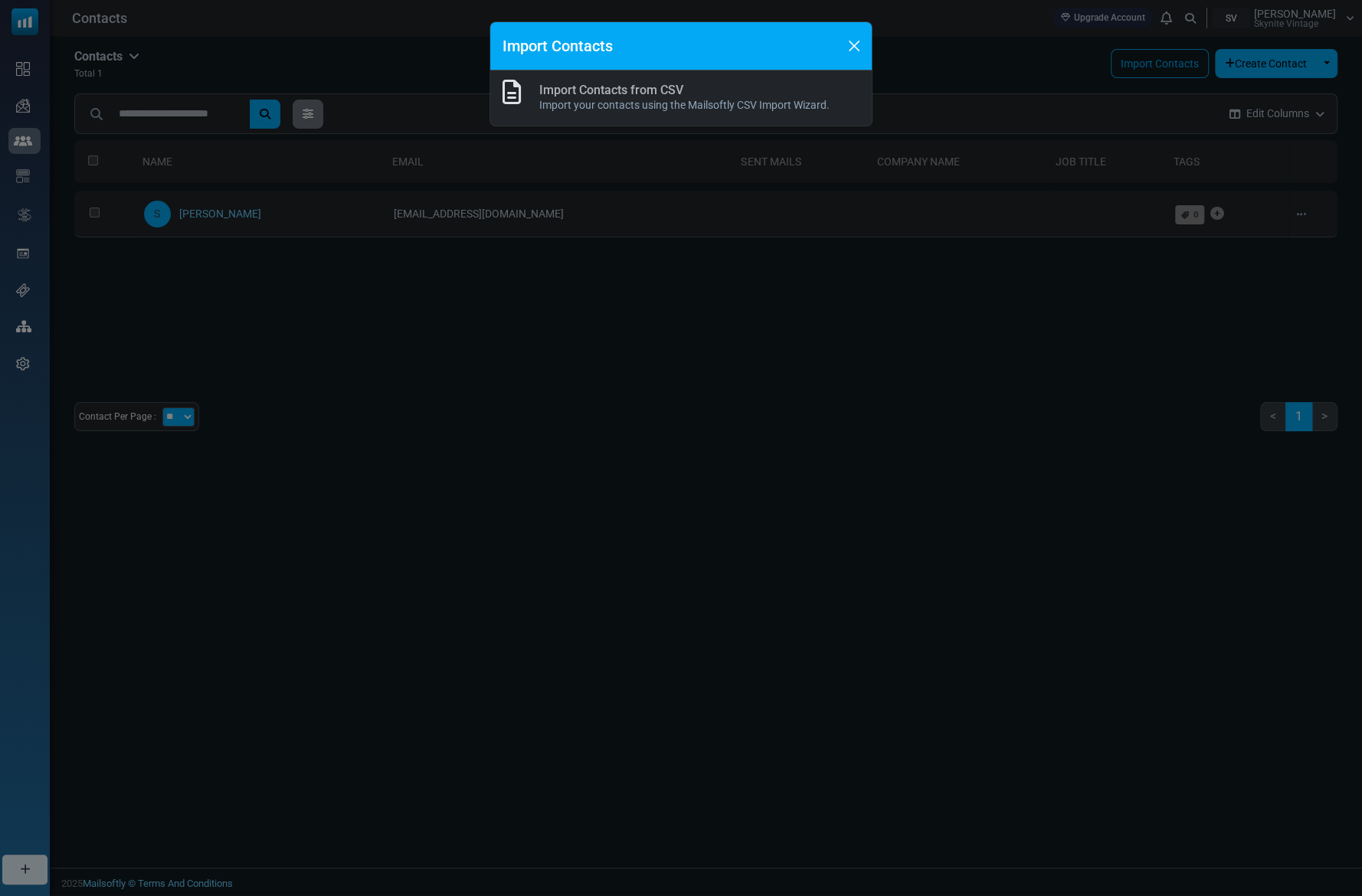
click at [688, 96] on h6 "Import Contacts from CSV" at bounding box center [685, 89] width 290 height 15
click at [675, 89] on link "Import Contacts from CSV" at bounding box center [612, 89] width 144 height 15
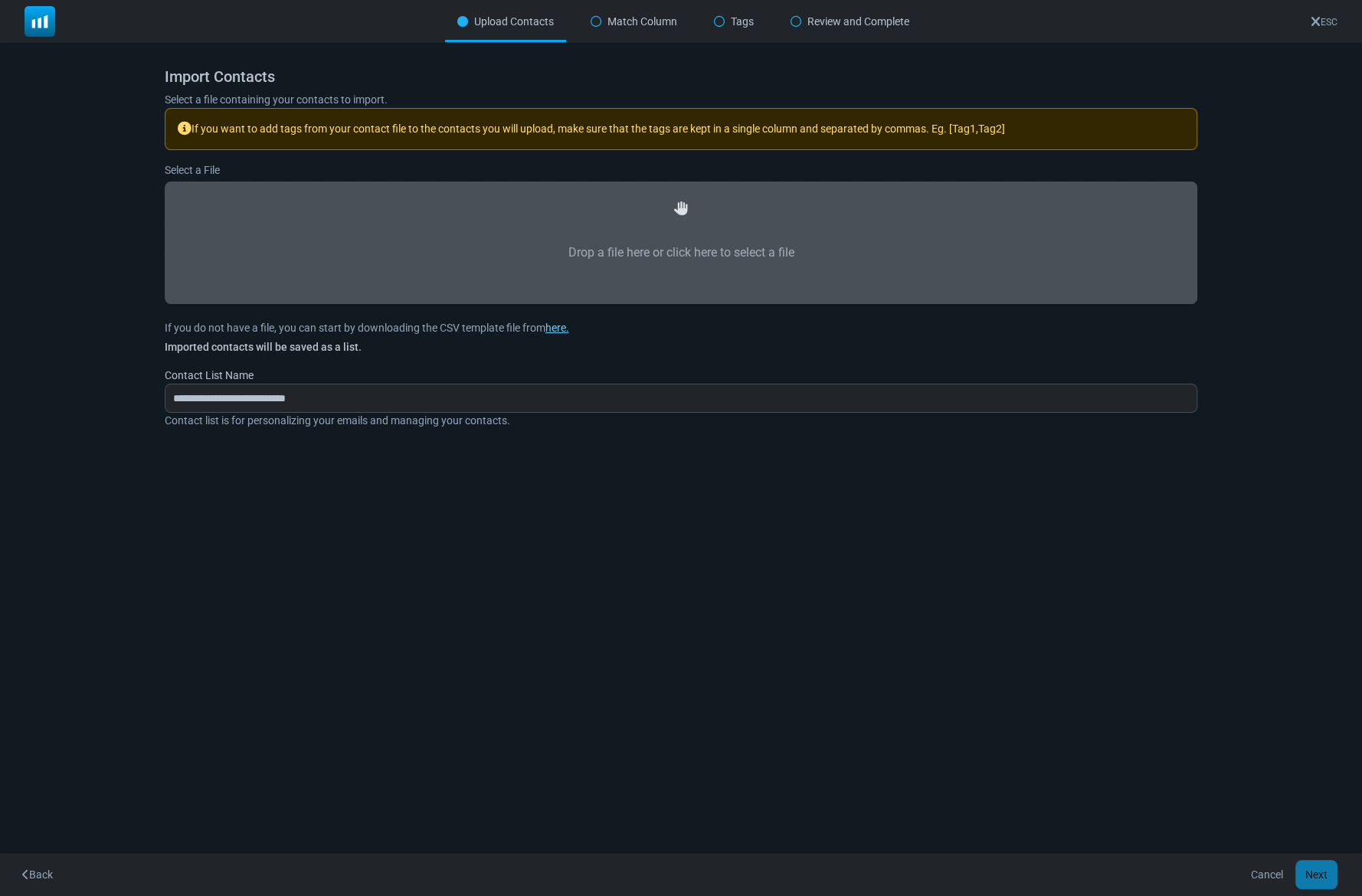
click at [697, 259] on label "Drop a file here or click here to select a file" at bounding box center [681, 252] width 1000 height 67
click at [0, 0] on input "Drop a file here or click here to select a file" at bounding box center [0, 0] width 0 height 0
type input "**********"
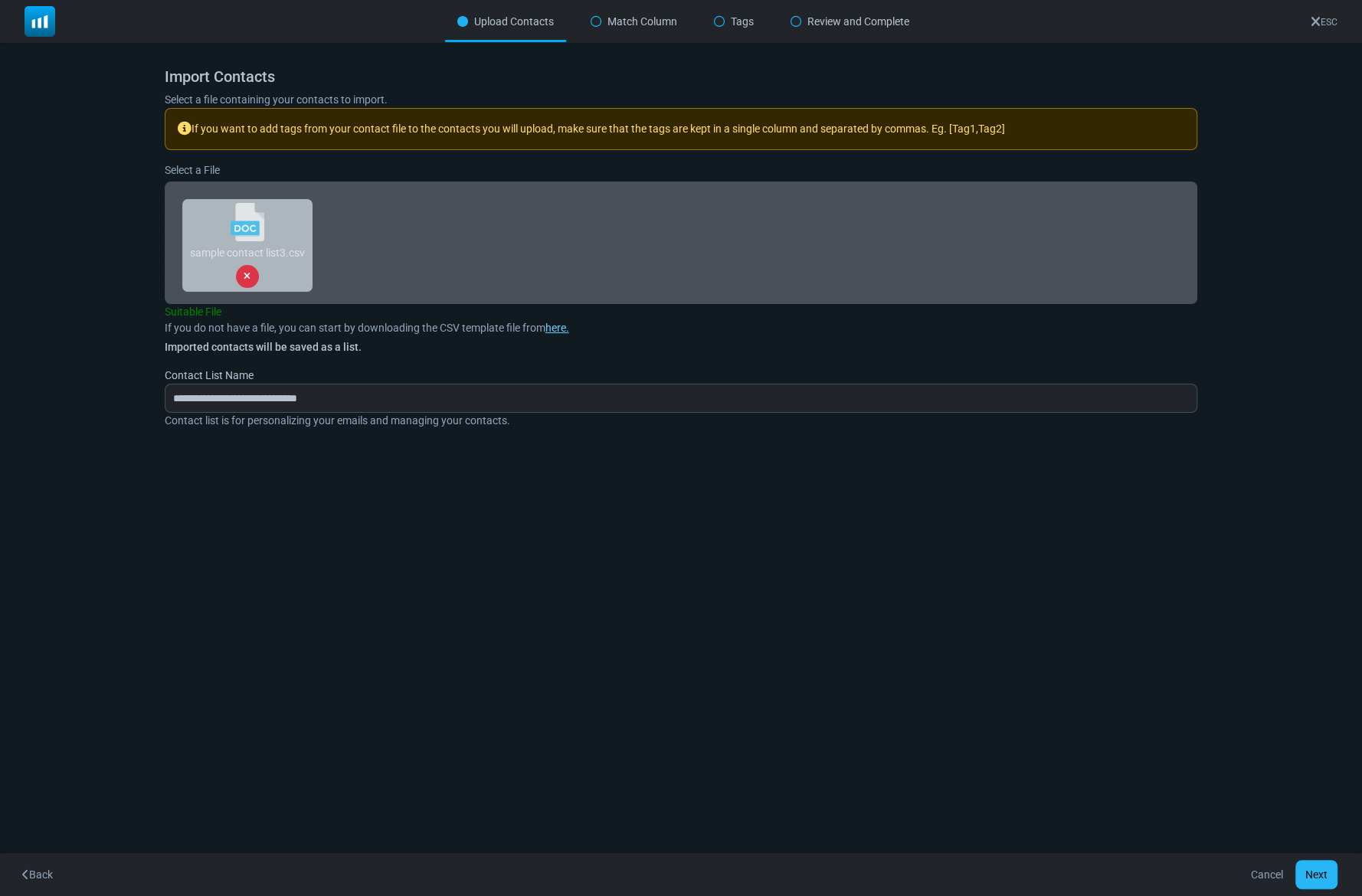
click at [1328, 868] on button "Next" at bounding box center [1317, 874] width 42 height 29
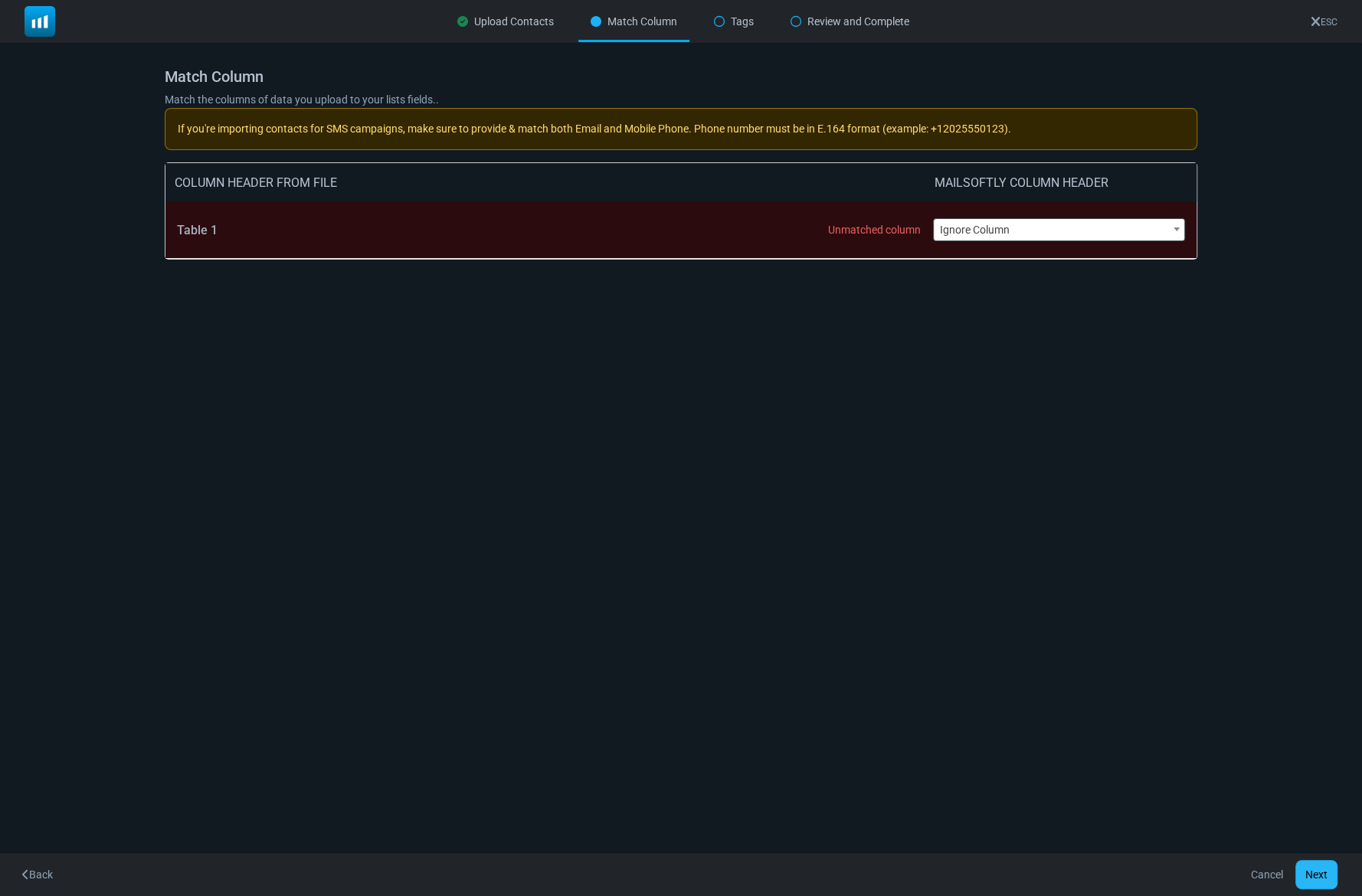
click at [1319, 872] on button "Next" at bounding box center [1317, 874] width 42 height 29
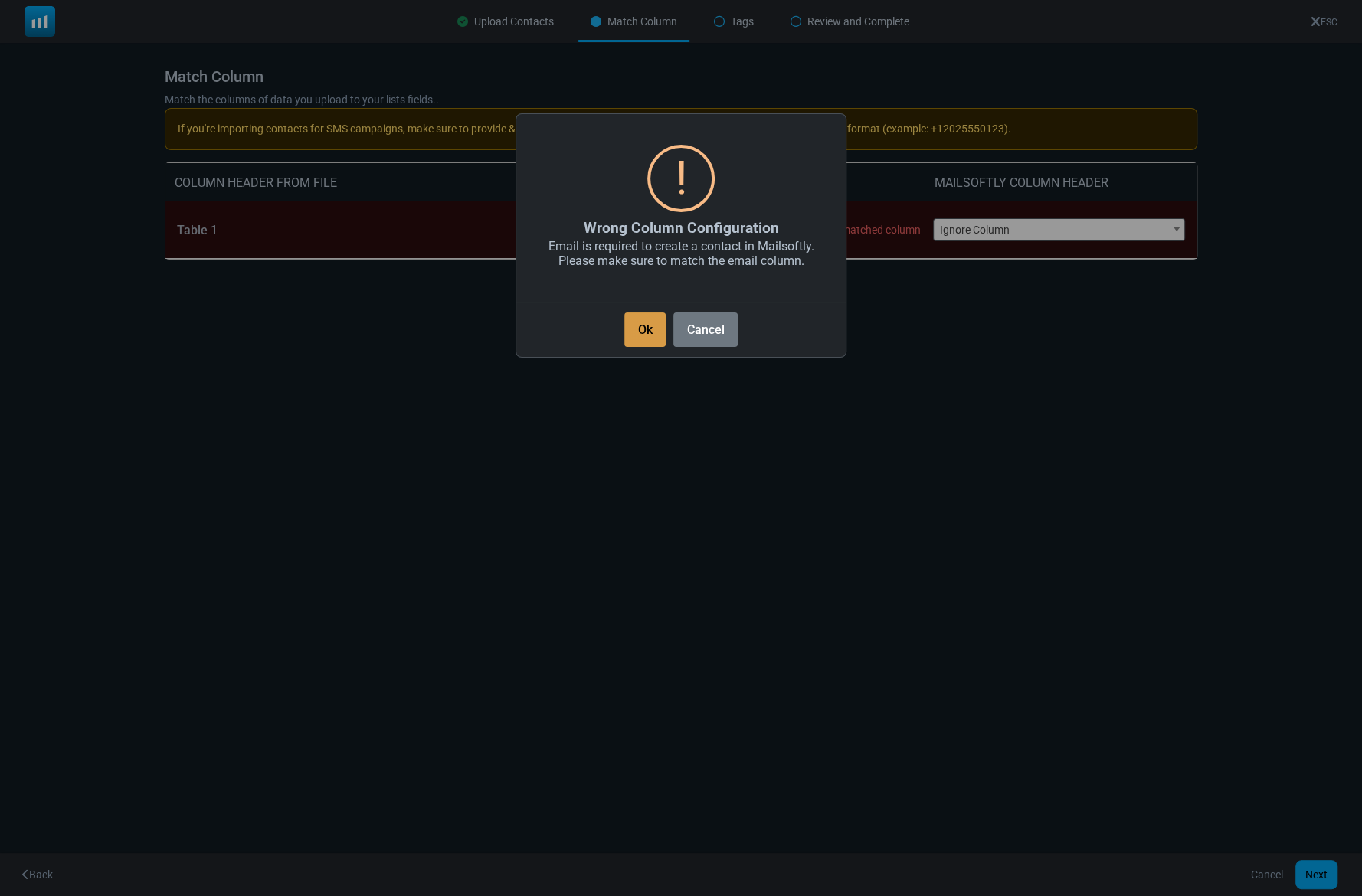
click at [648, 337] on button "Ok" at bounding box center [645, 330] width 42 height 34
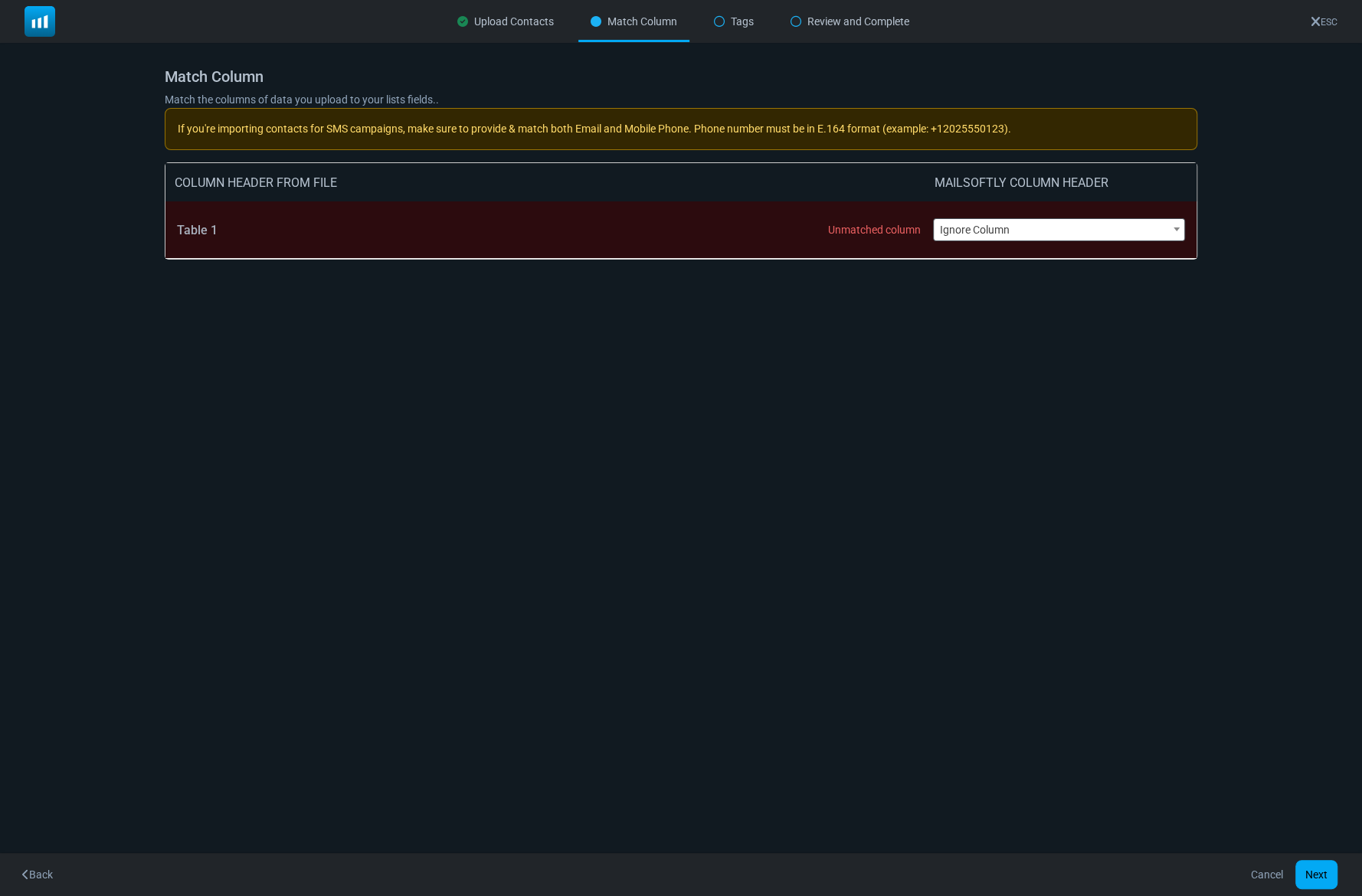
click at [1138, 228] on span "Ignore Column" at bounding box center [1059, 229] width 250 height 21
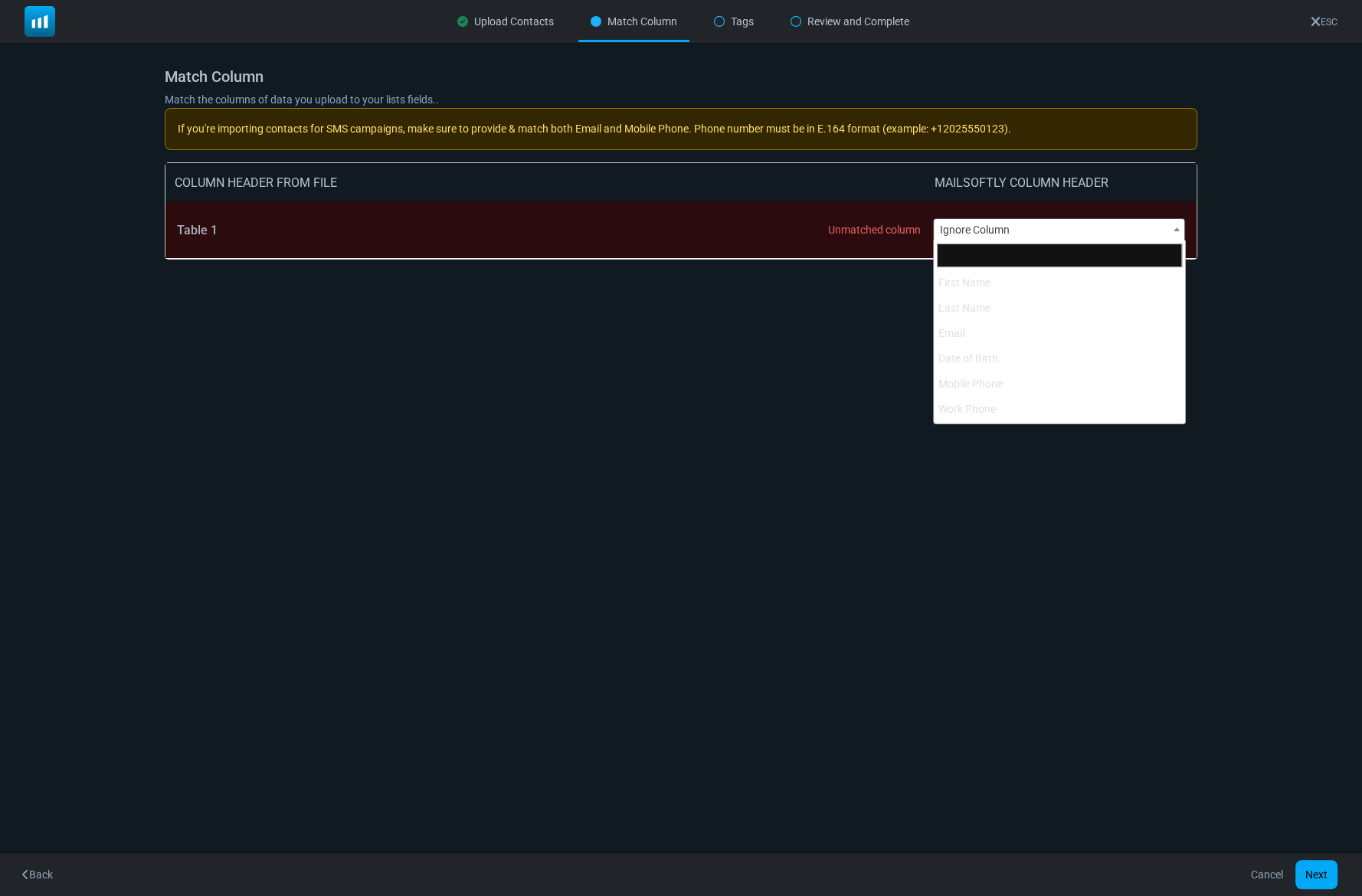
scroll to position [378, 0]
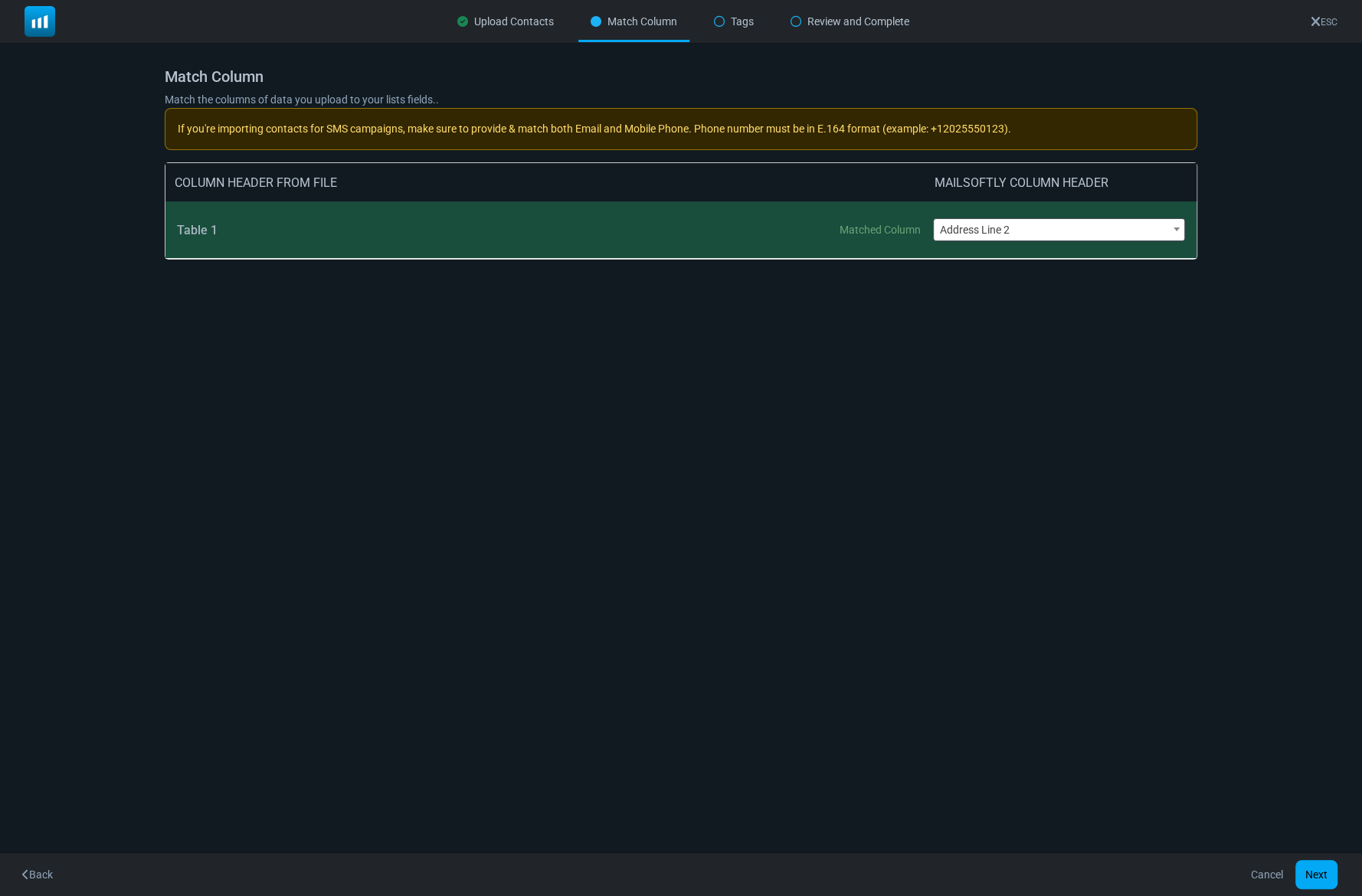
click at [1027, 232] on span "Address Line 2" at bounding box center [1059, 229] width 250 height 21
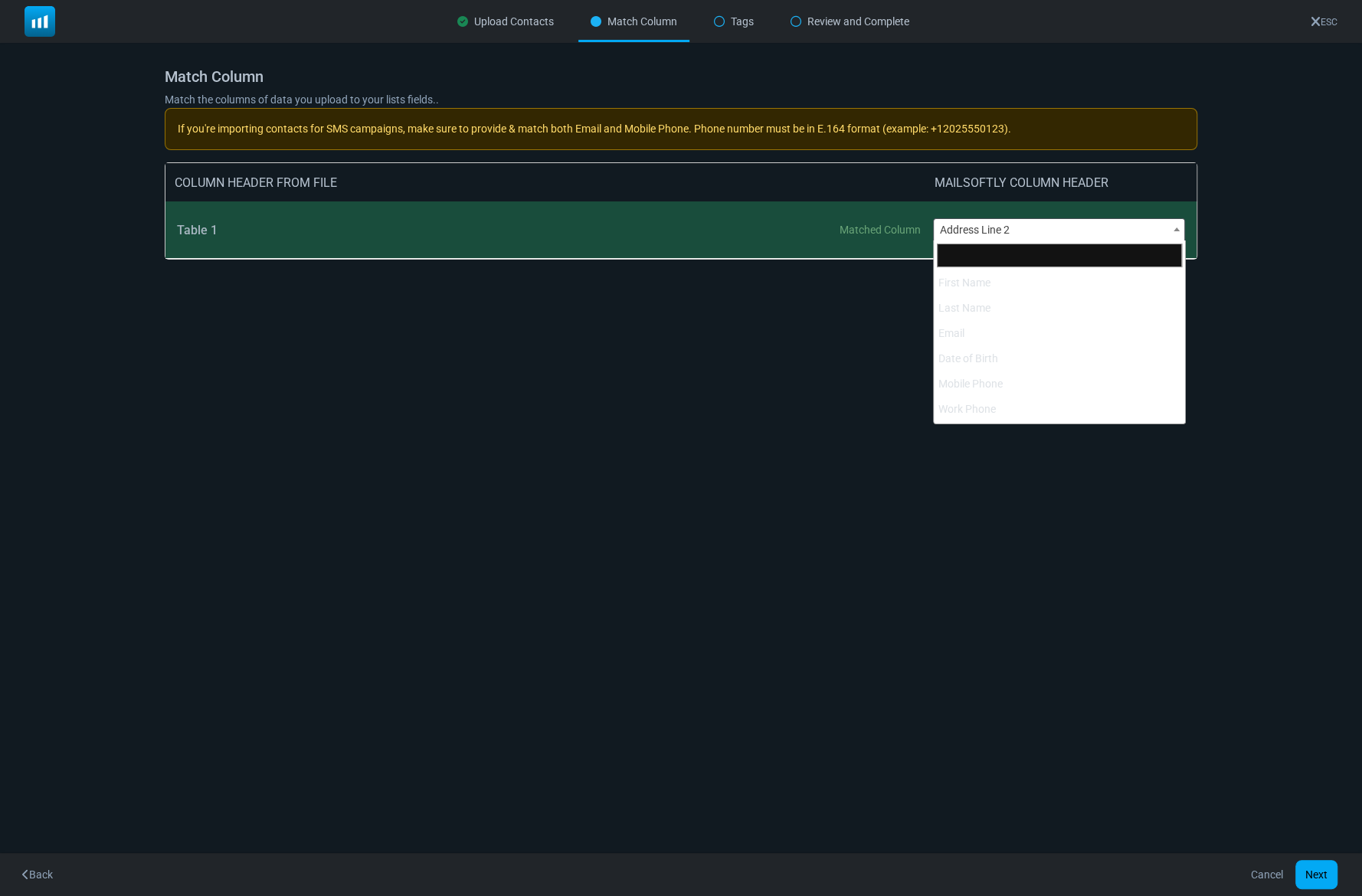
scroll to position [354, 0]
click at [1009, 229] on span "Opt-in Date" at bounding box center [1059, 229] width 250 height 21
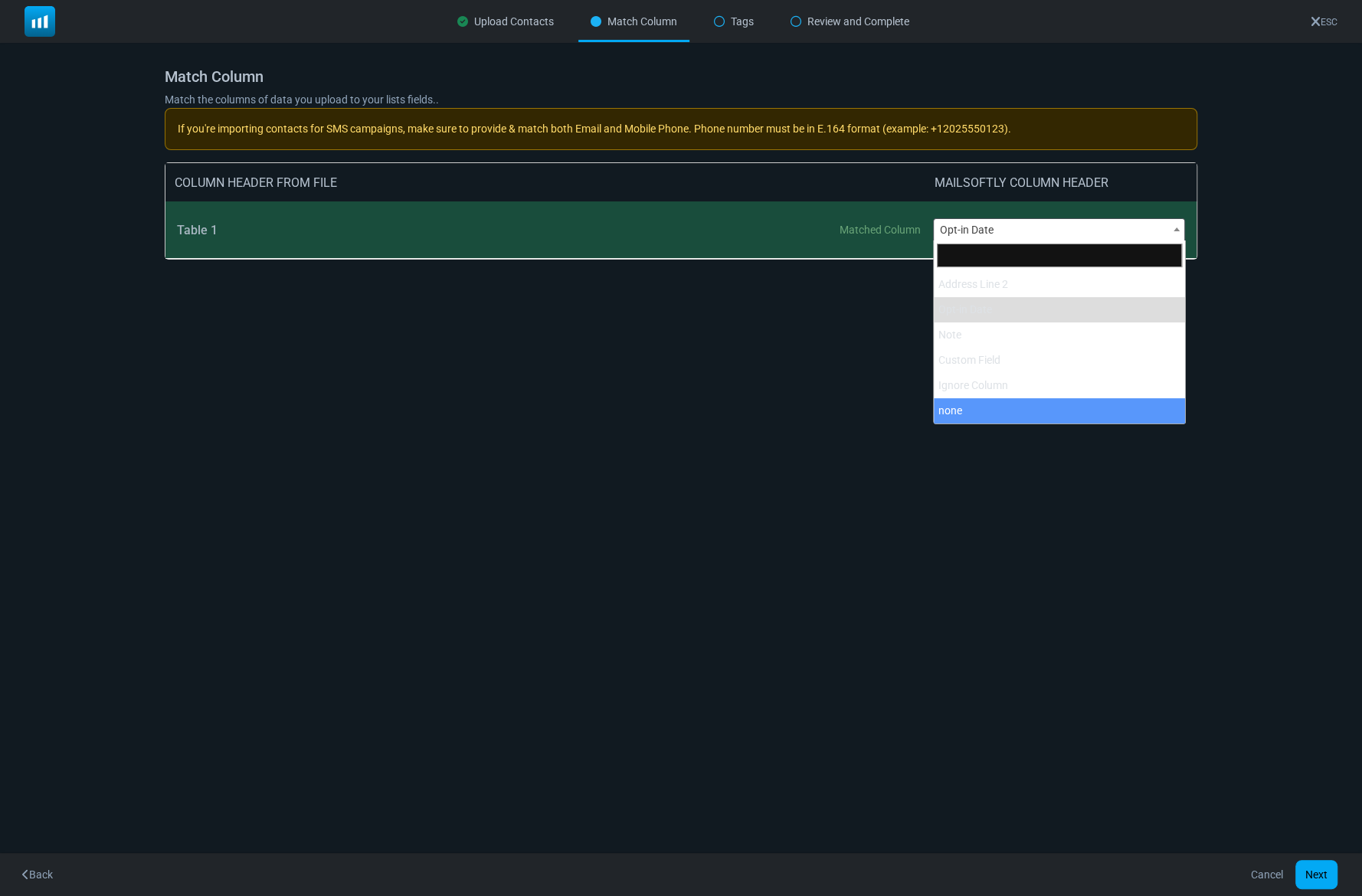
select select "**********"
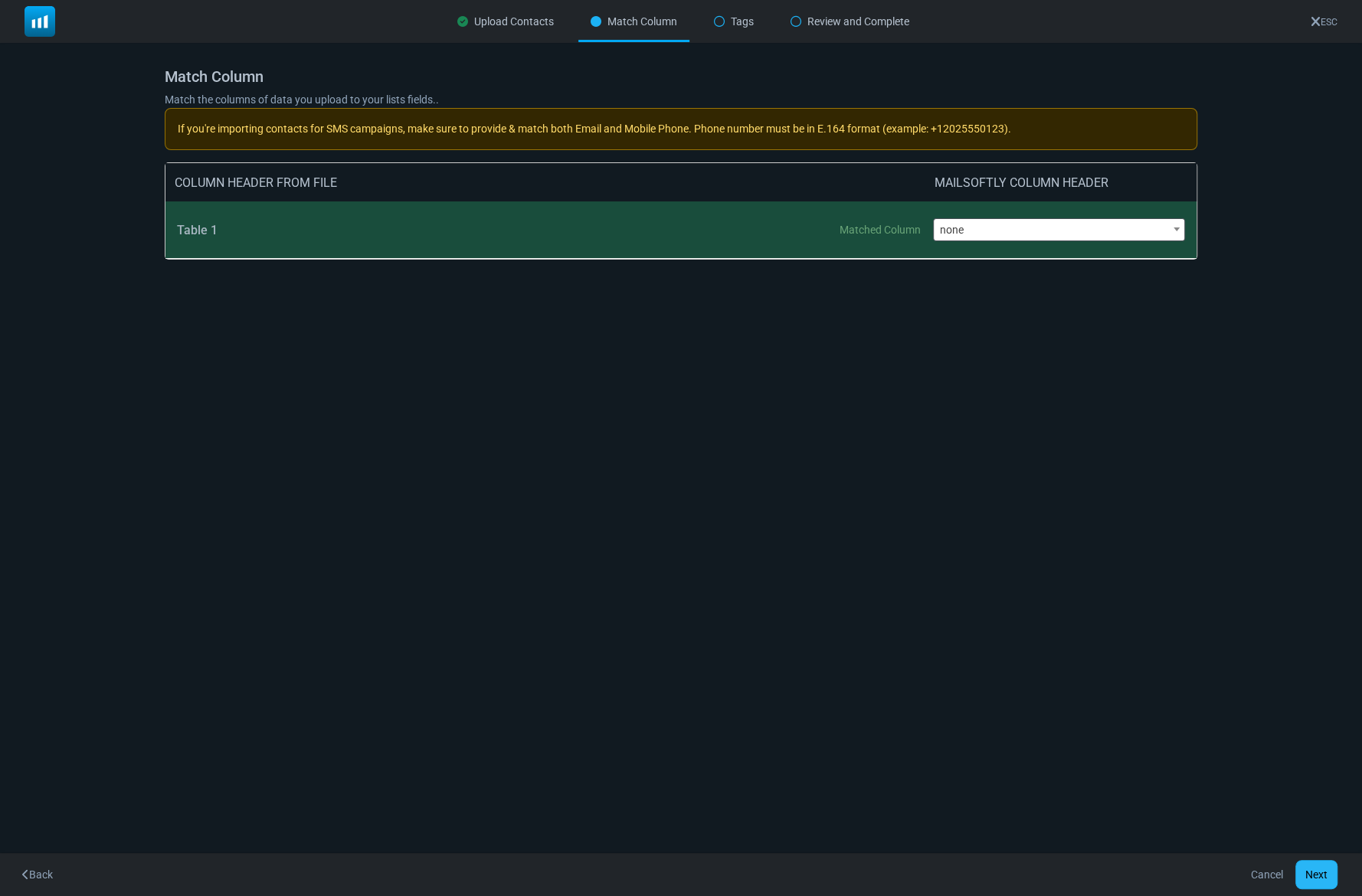
click at [1317, 874] on button "Next" at bounding box center [1317, 874] width 42 height 29
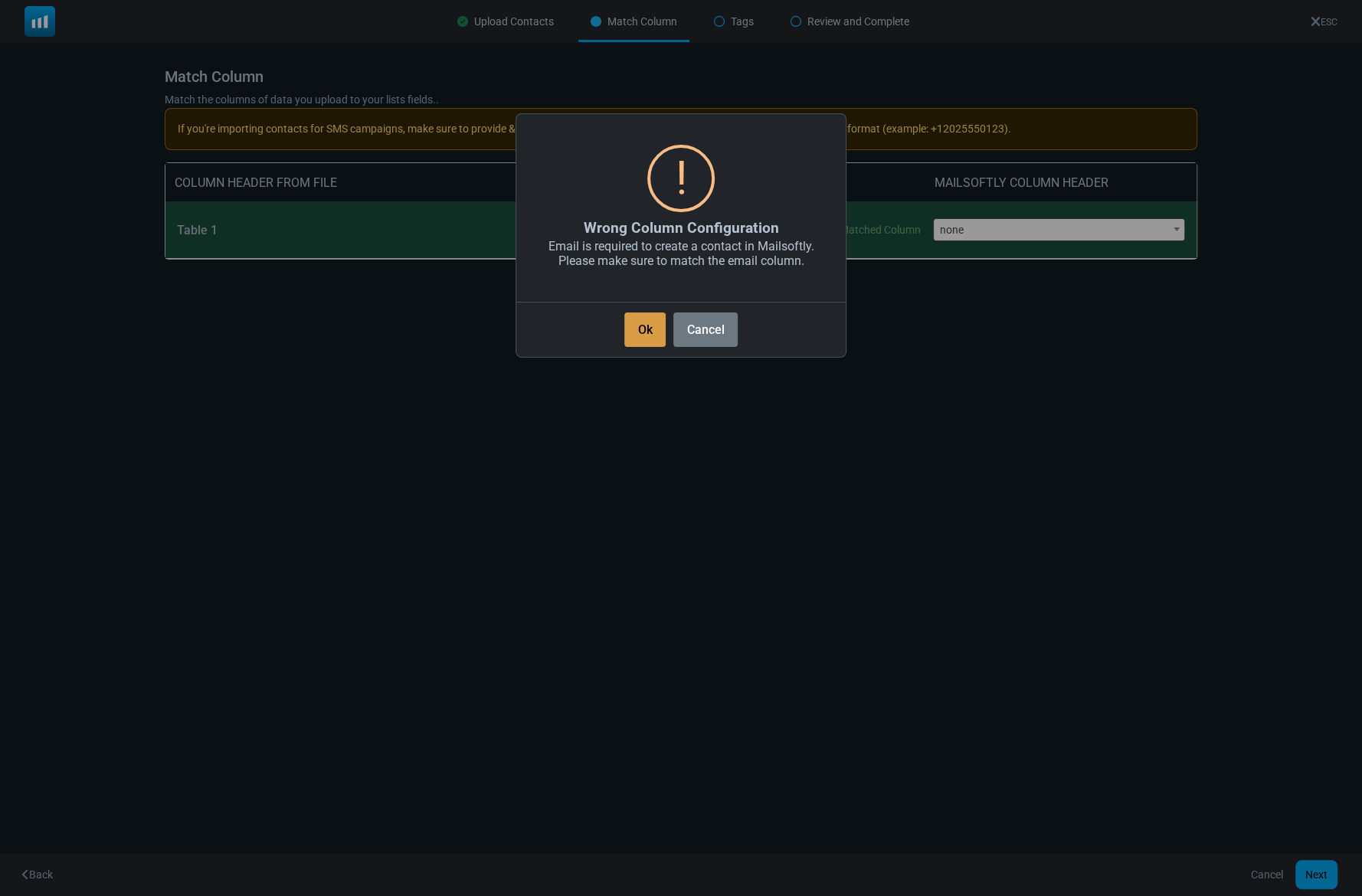
click at [647, 328] on button "Ok" at bounding box center [645, 330] width 42 height 34
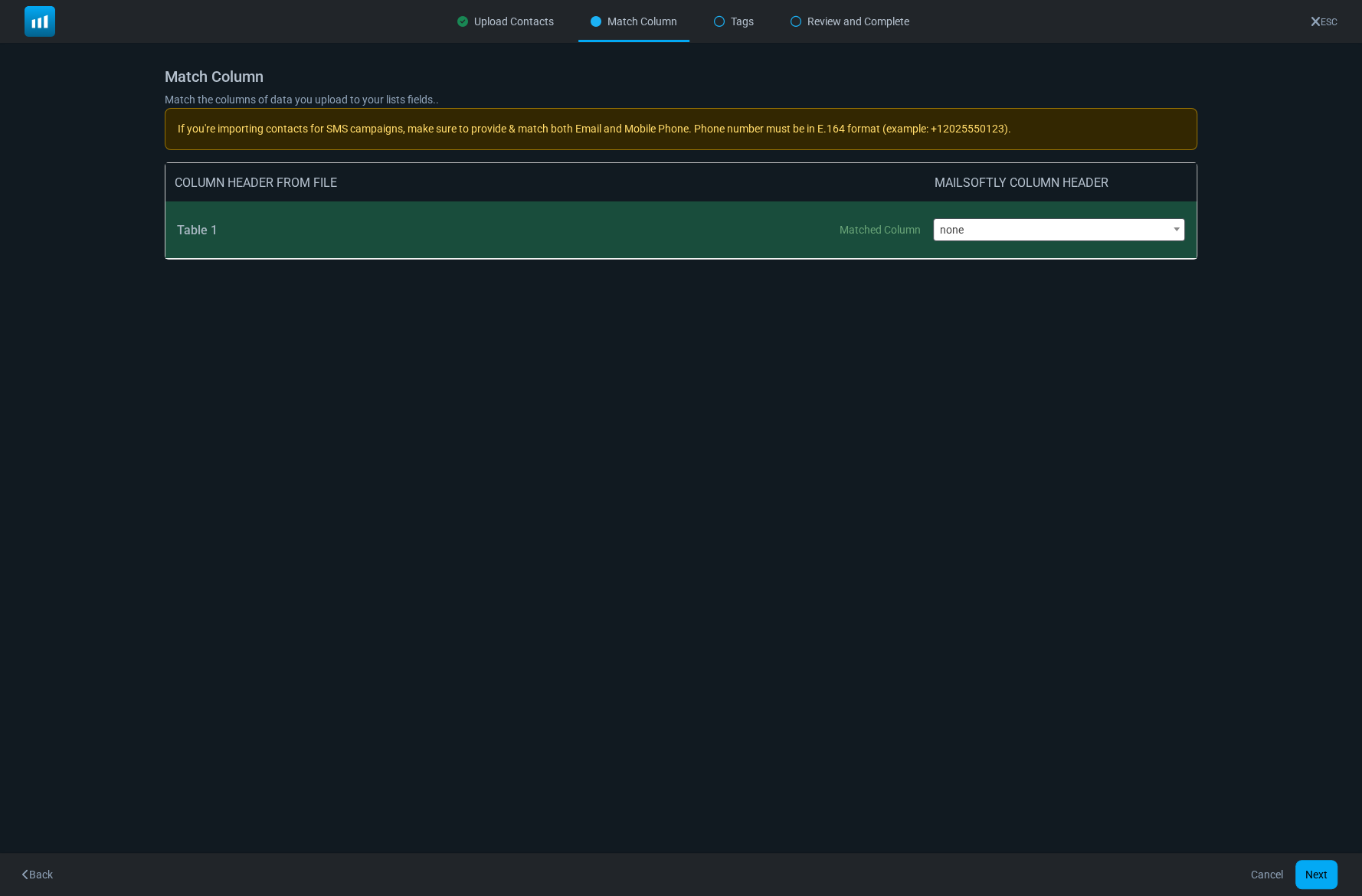
click at [1261, 872] on link "Cancel" at bounding box center [1266, 874] width 52 height 29
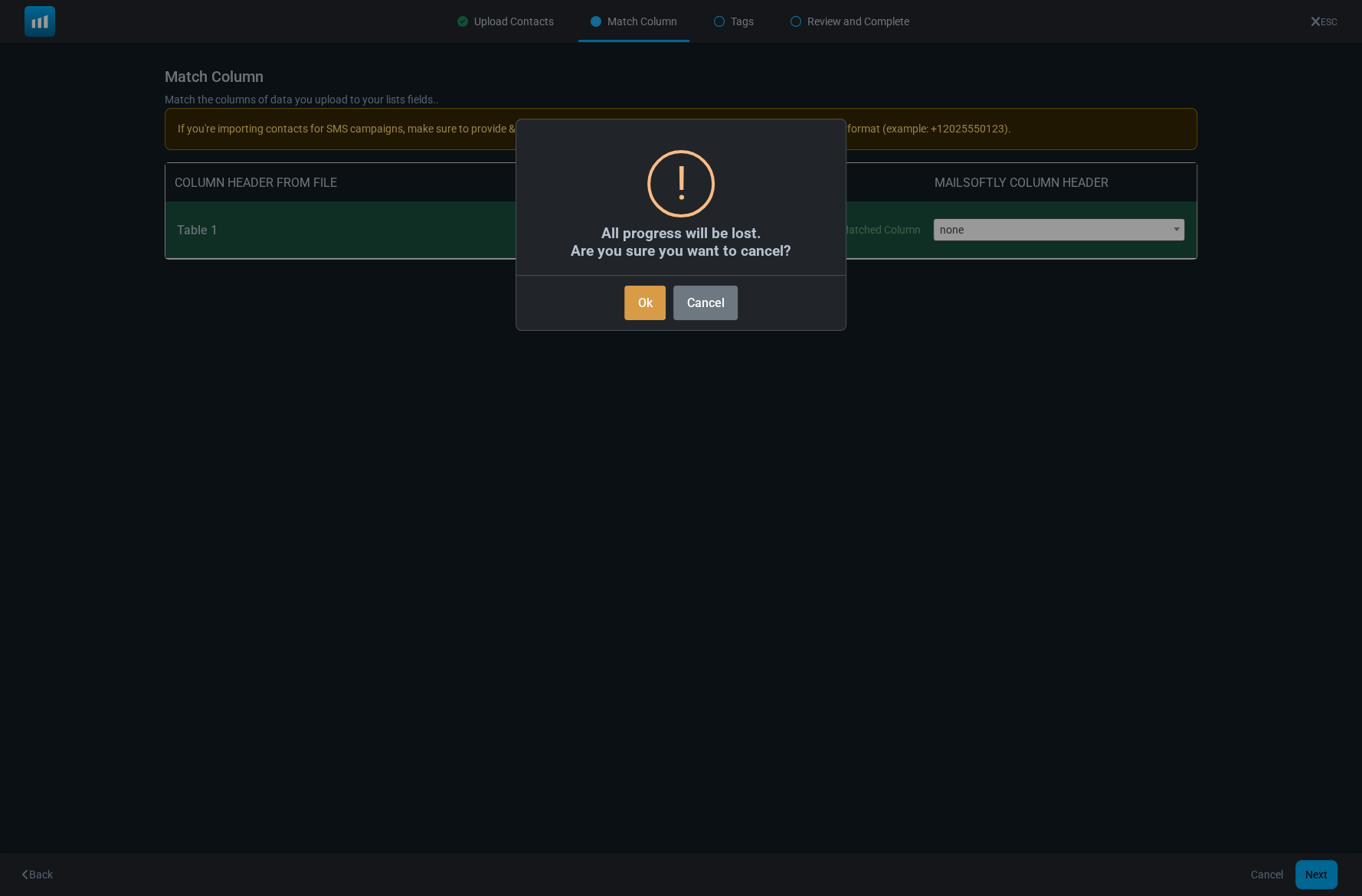
click at [656, 309] on button "Ok" at bounding box center [645, 303] width 42 height 34
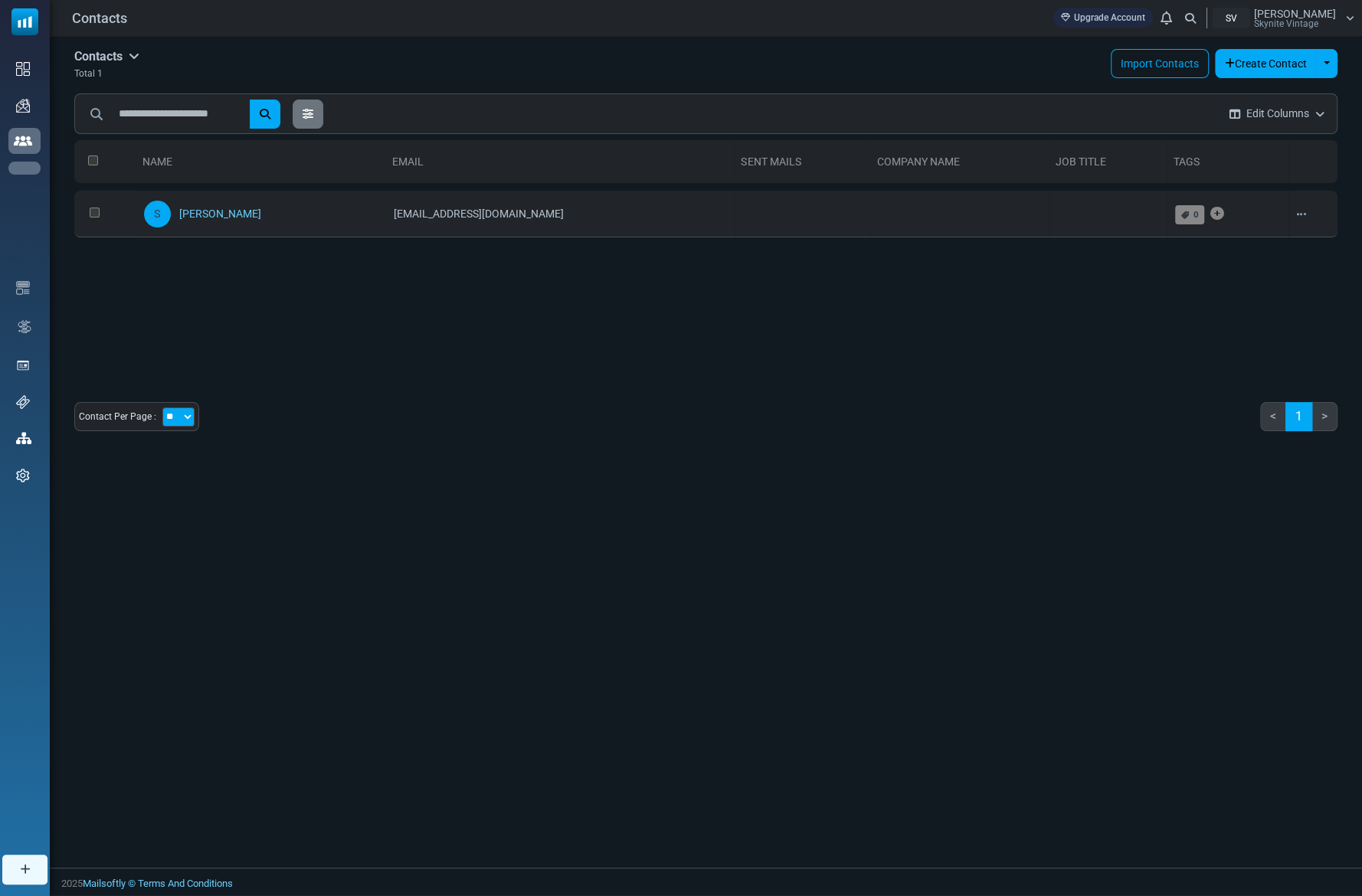
click at [0, 0] on link "Contact Fields" at bounding box center [0, 0] width 0 height 0
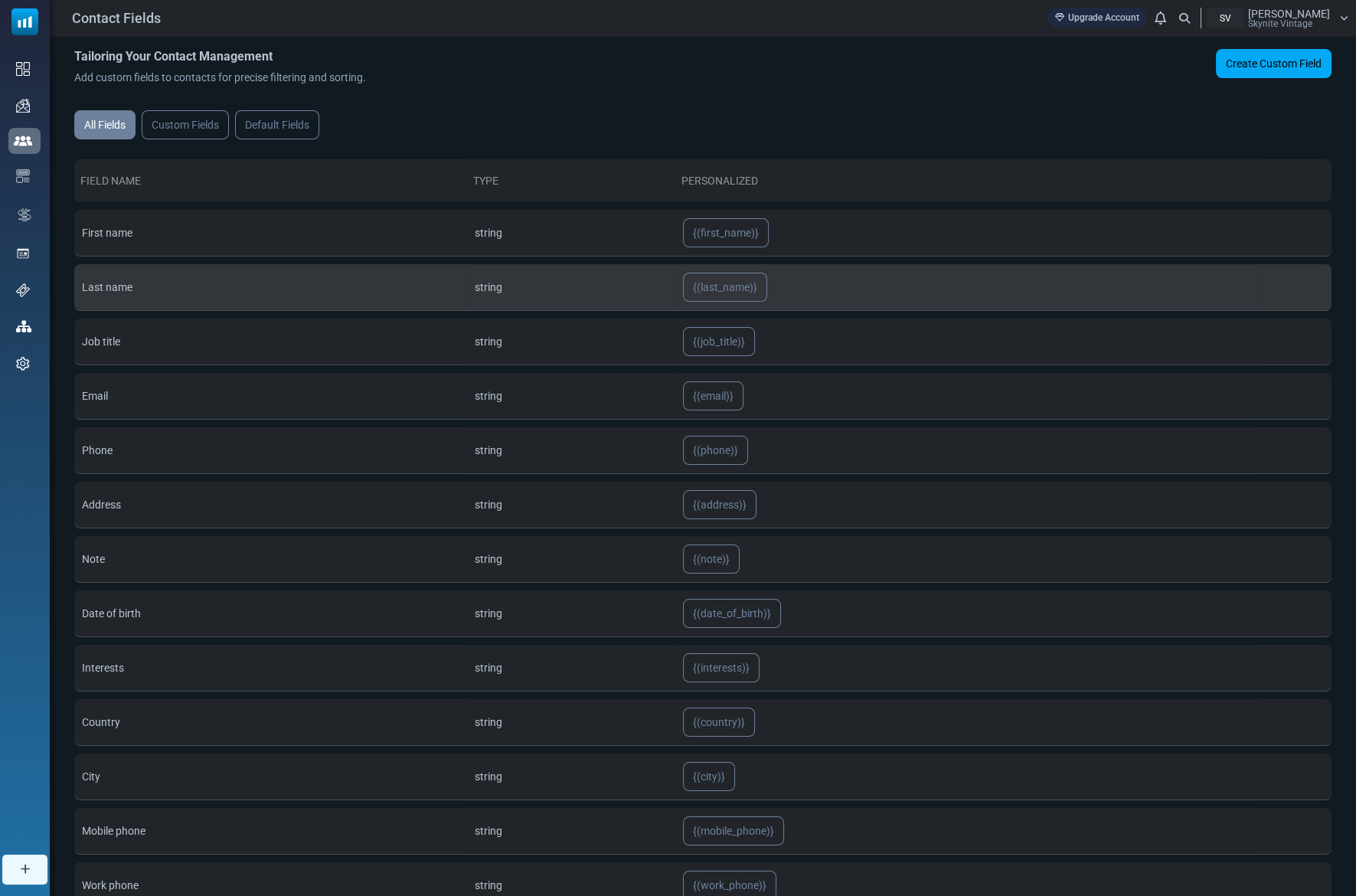
drag, startPoint x: 250, startPoint y: 279, endPoint x: 165, endPoint y: 298, distance: 87.1
click at [216, 264] on td "Last name" at bounding box center [270, 288] width 393 height 47
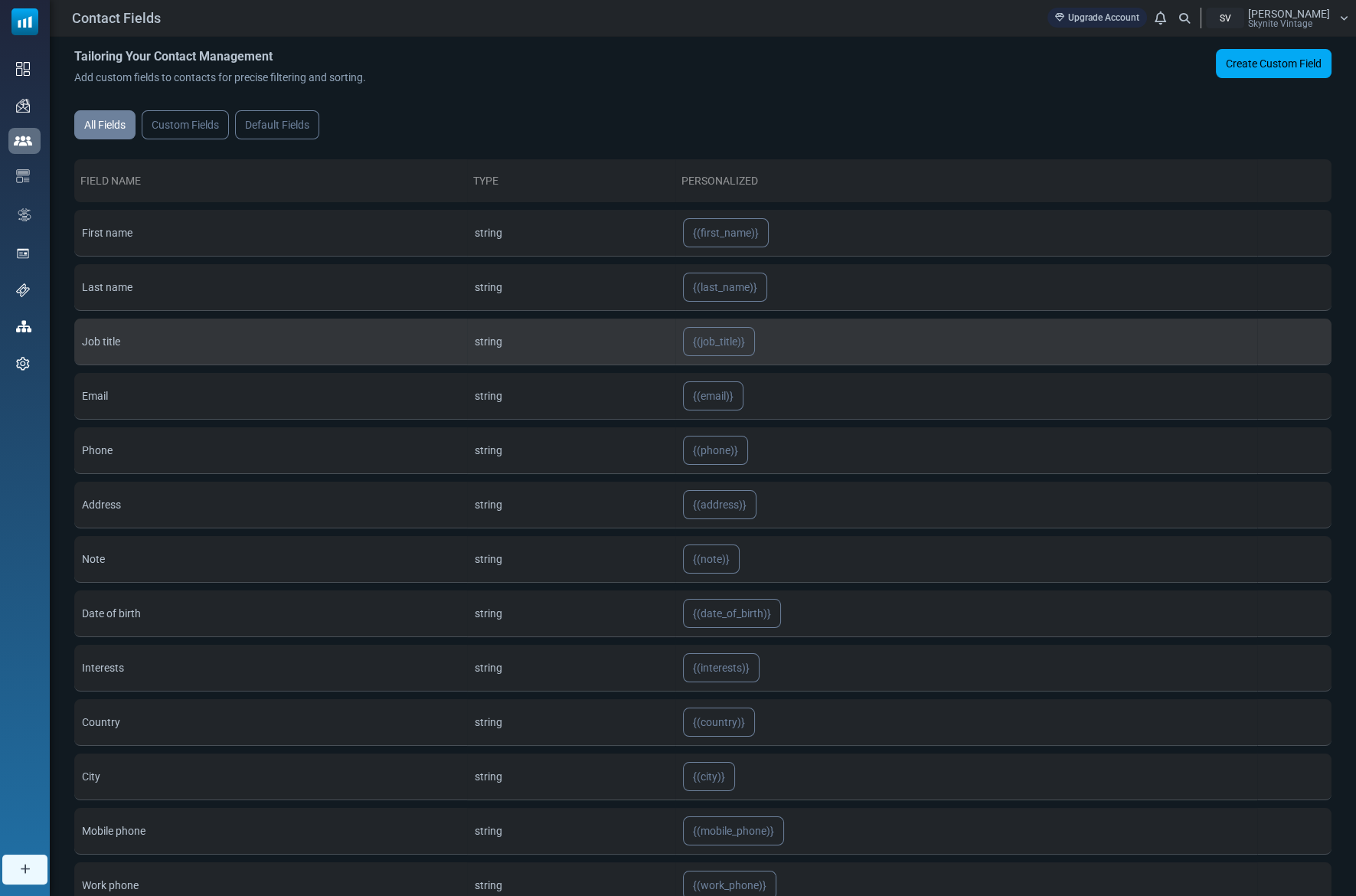
drag, startPoint x: 100, startPoint y: 340, endPoint x: 136, endPoint y: 339, distance: 36.0
click at [137, 339] on td "Job title" at bounding box center [270, 342] width 393 height 47
drag, startPoint x: 143, startPoint y: 338, endPoint x: 125, endPoint y: 338, distance: 18.0
click at [143, 338] on td "Job title" at bounding box center [270, 342] width 393 height 47
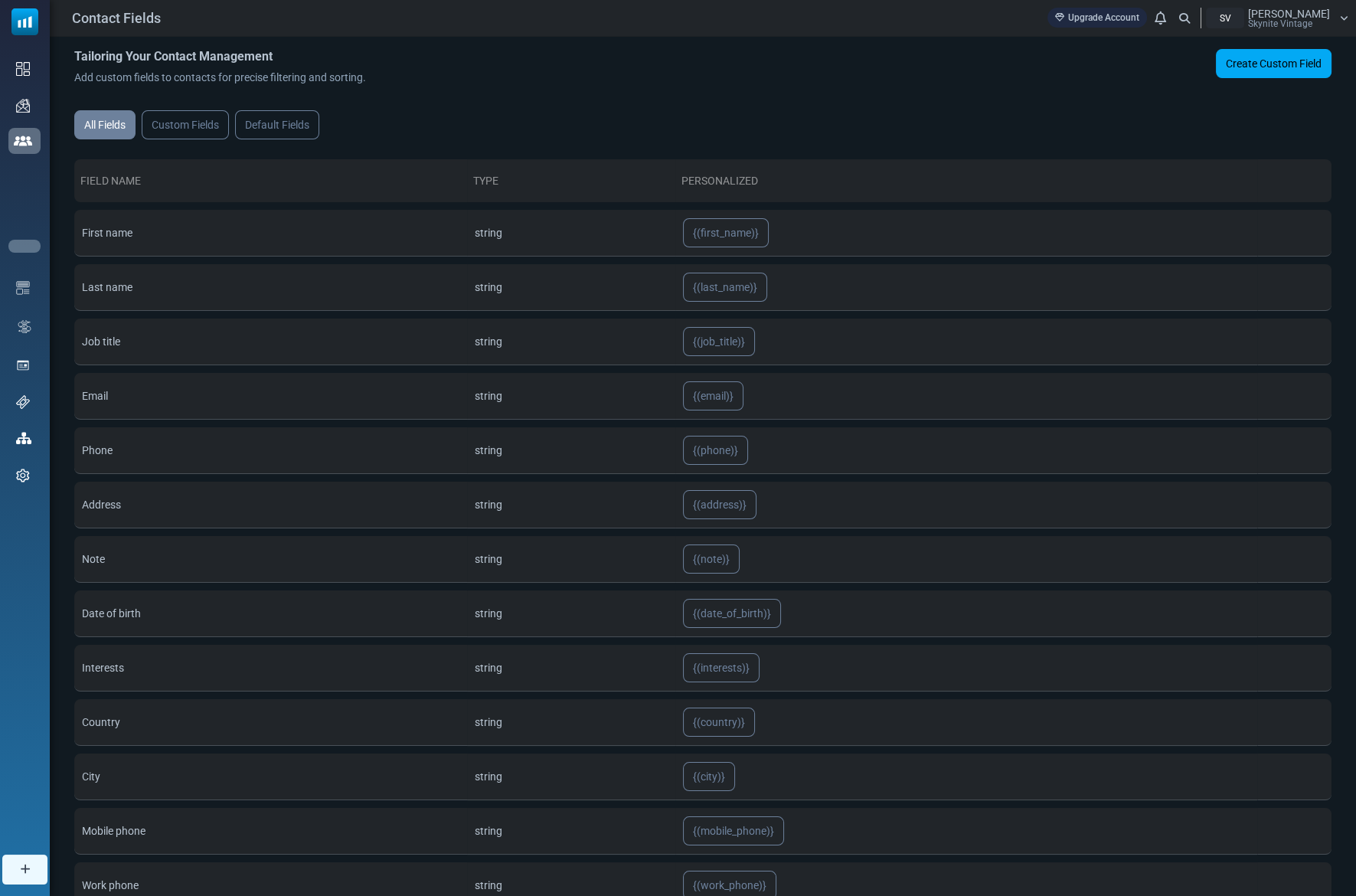
click at [0, 0] on link "Contacts" at bounding box center [0, 0] width 0 height 0
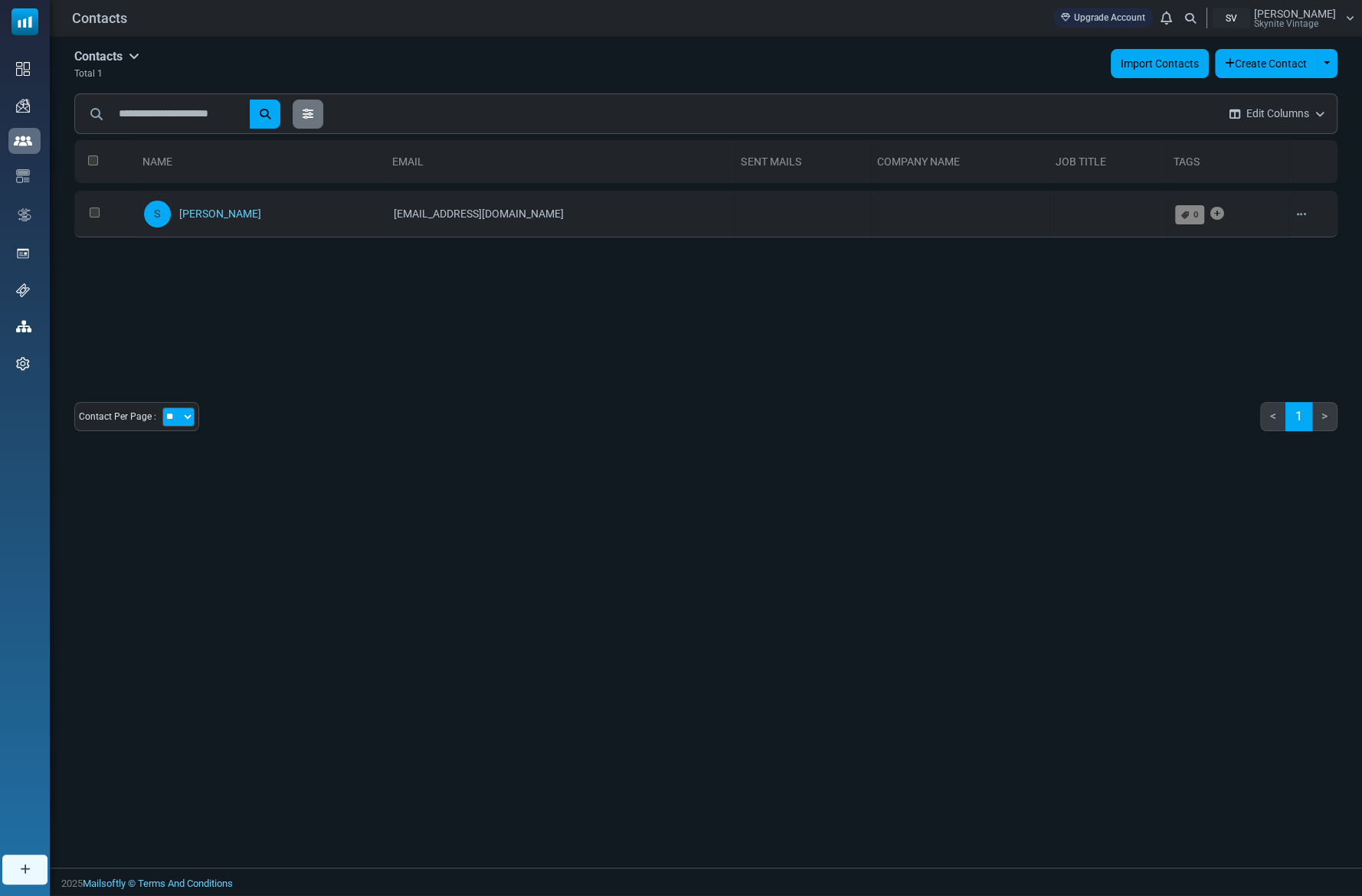
click at [1139, 62] on link "Import Contacts" at bounding box center [1159, 63] width 98 height 29
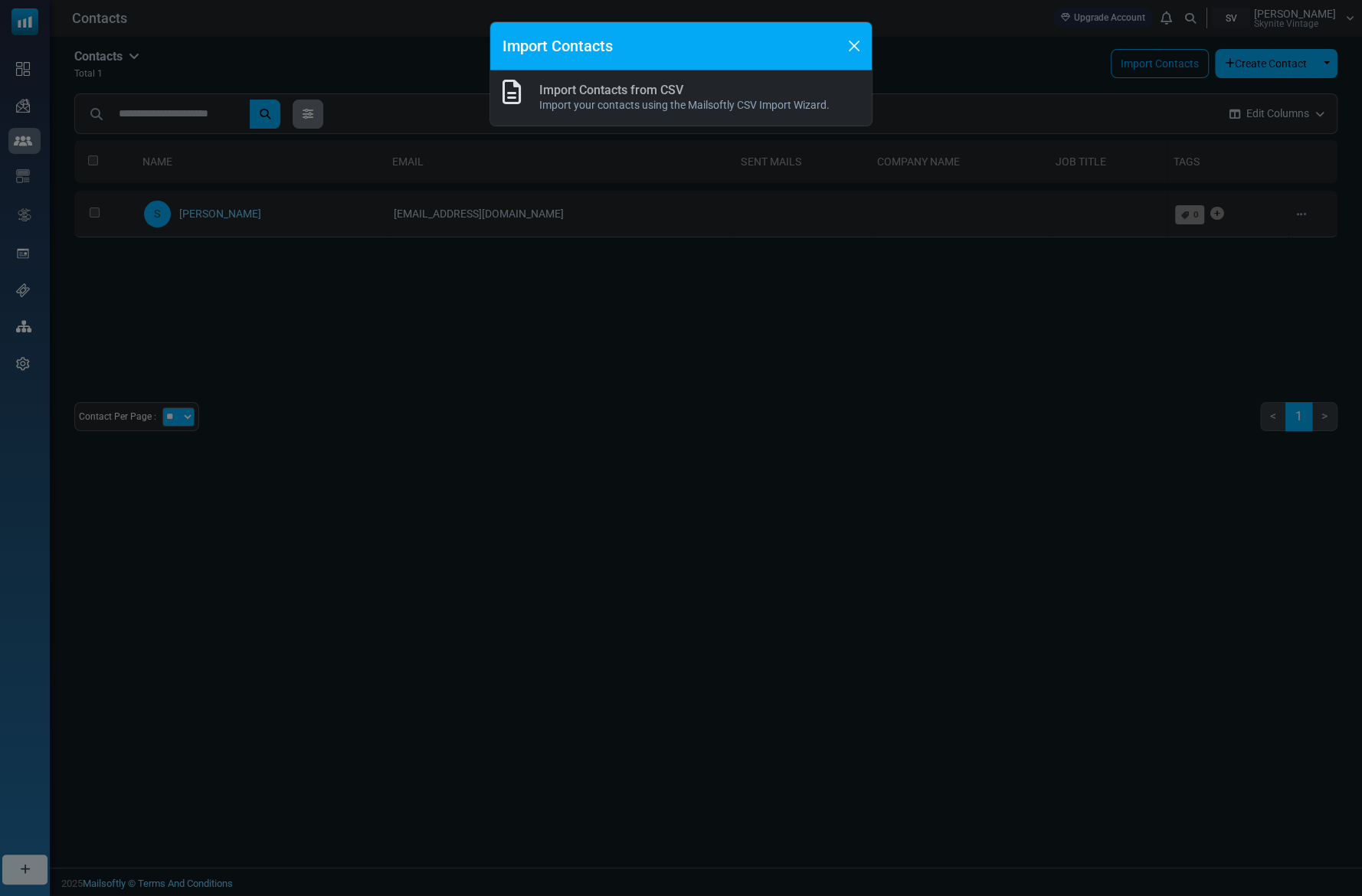
click at [630, 84] on link "Import Contacts from CSV" at bounding box center [612, 89] width 144 height 15
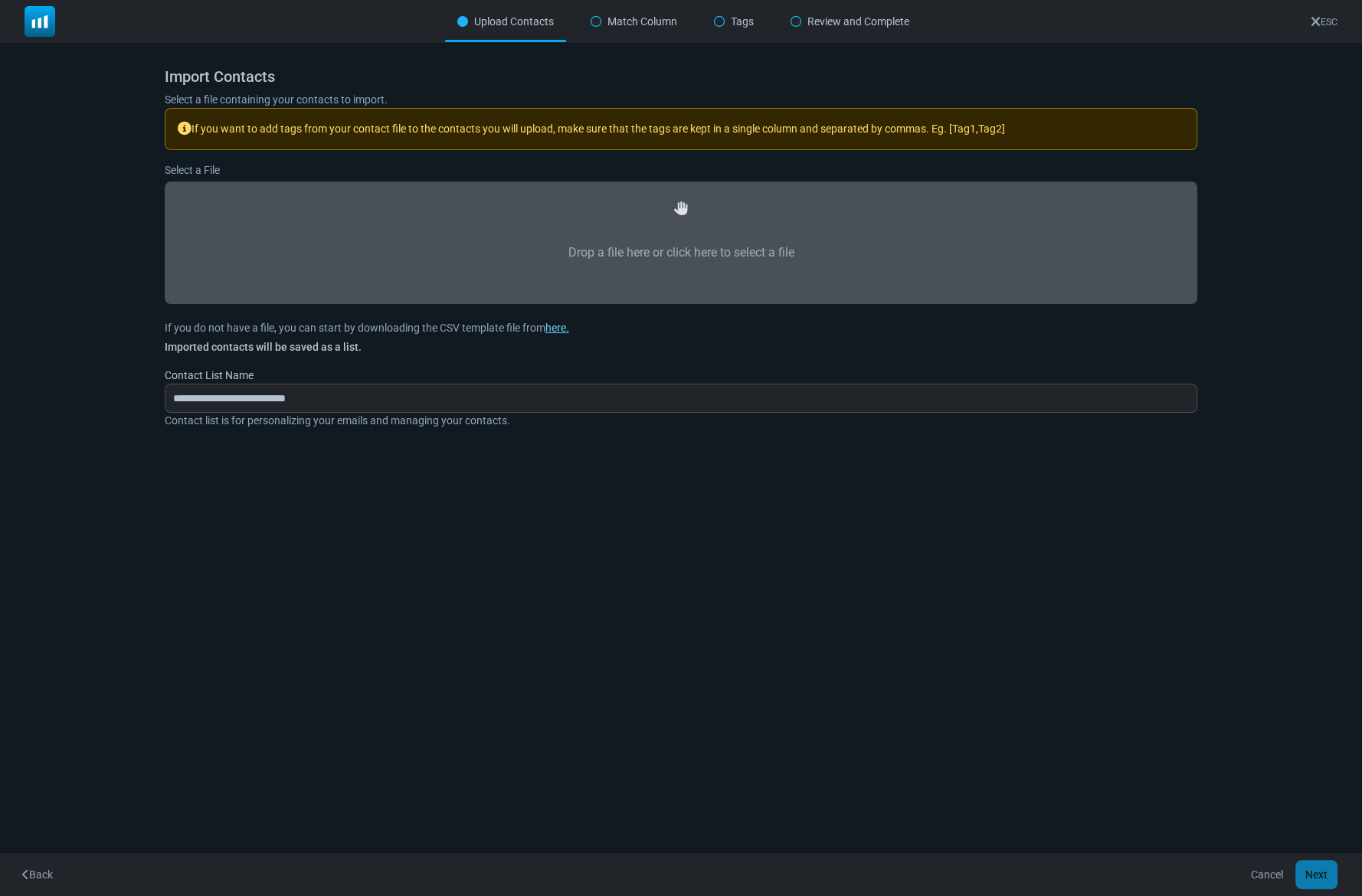
click at [668, 235] on label "Drop a file here or click here to select a file" at bounding box center [681, 252] width 1000 height 67
click at [0, 0] on input "Drop a file here or click here to select a file" at bounding box center [0, 0] width 0 height 0
type input "**********"
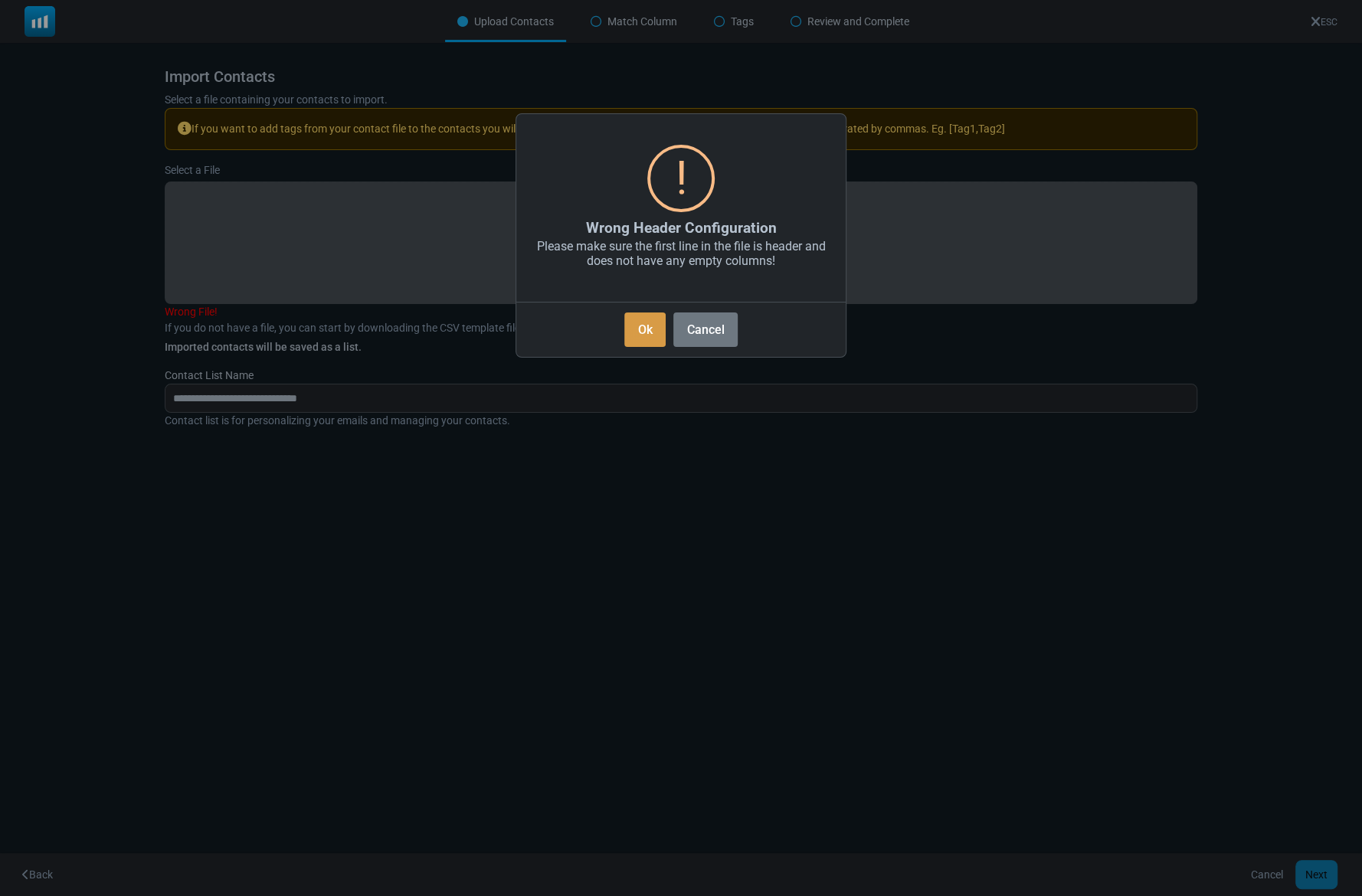
click at [647, 329] on button "Ok" at bounding box center [645, 330] width 42 height 34
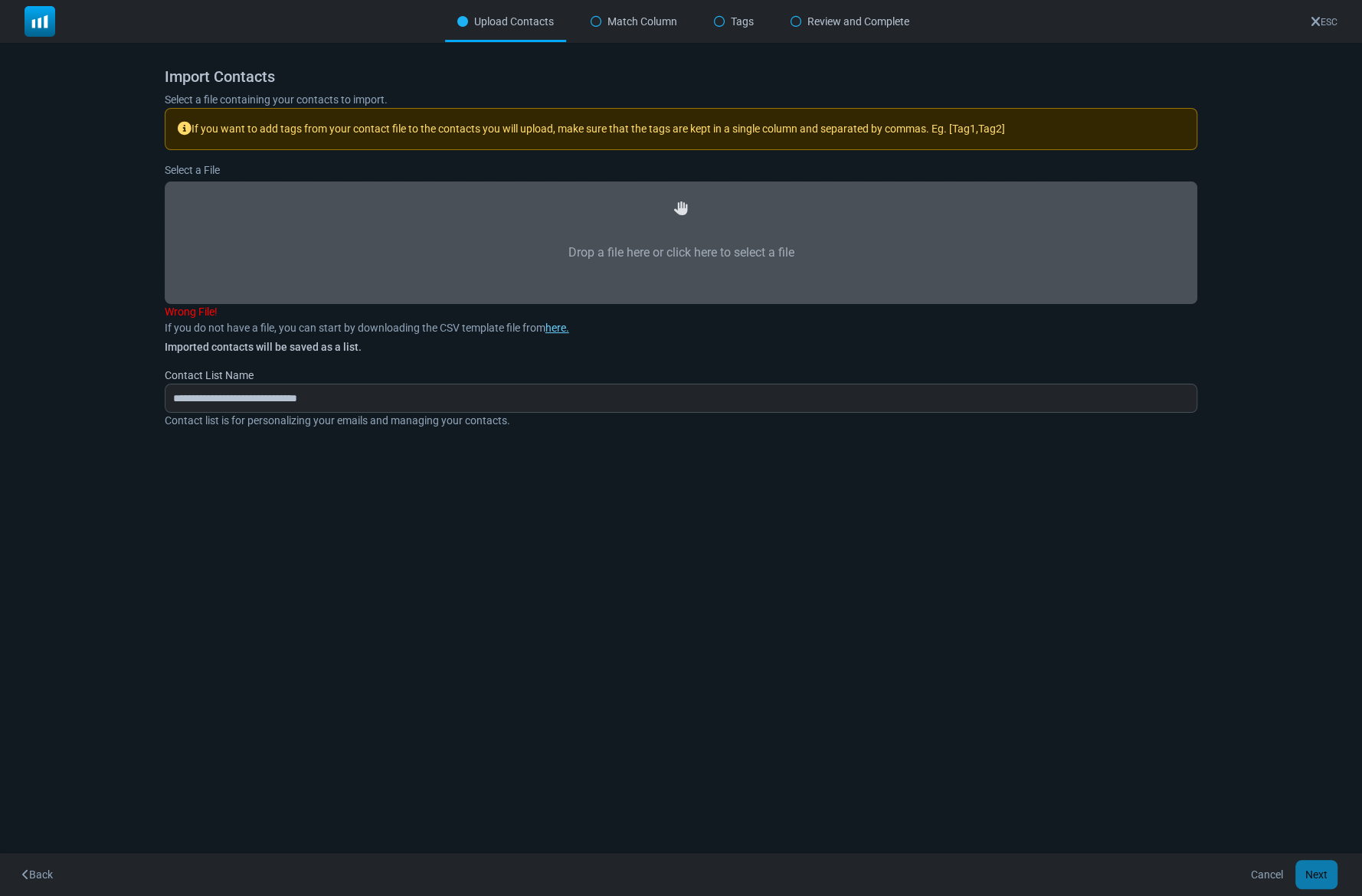
click at [668, 251] on label "Drop a file here or click here to select a file" at bounding box center [681, 252] width 1000 height 67
click at [0, 0] on input "Drop a file here or click here to select a file" at bounding box center [0, 0] width 0 height 0
click at [1320, 875] on div "Cancel Next" at bounding box center [1295, 874] width 109 height 29
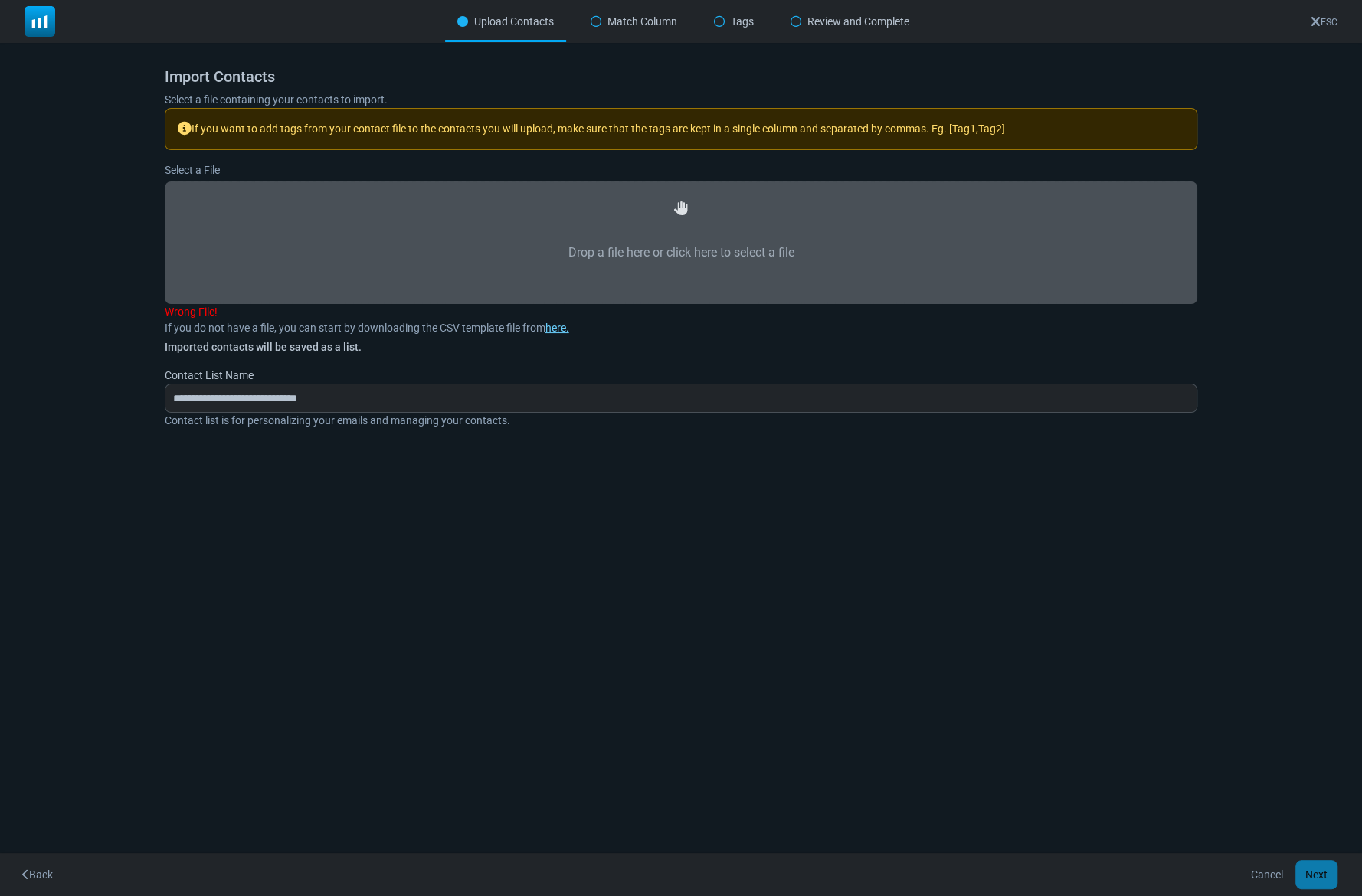
click at [1320, 875] on div "Cancel Next" at bounding box center [1295, 874] width 109 height 29
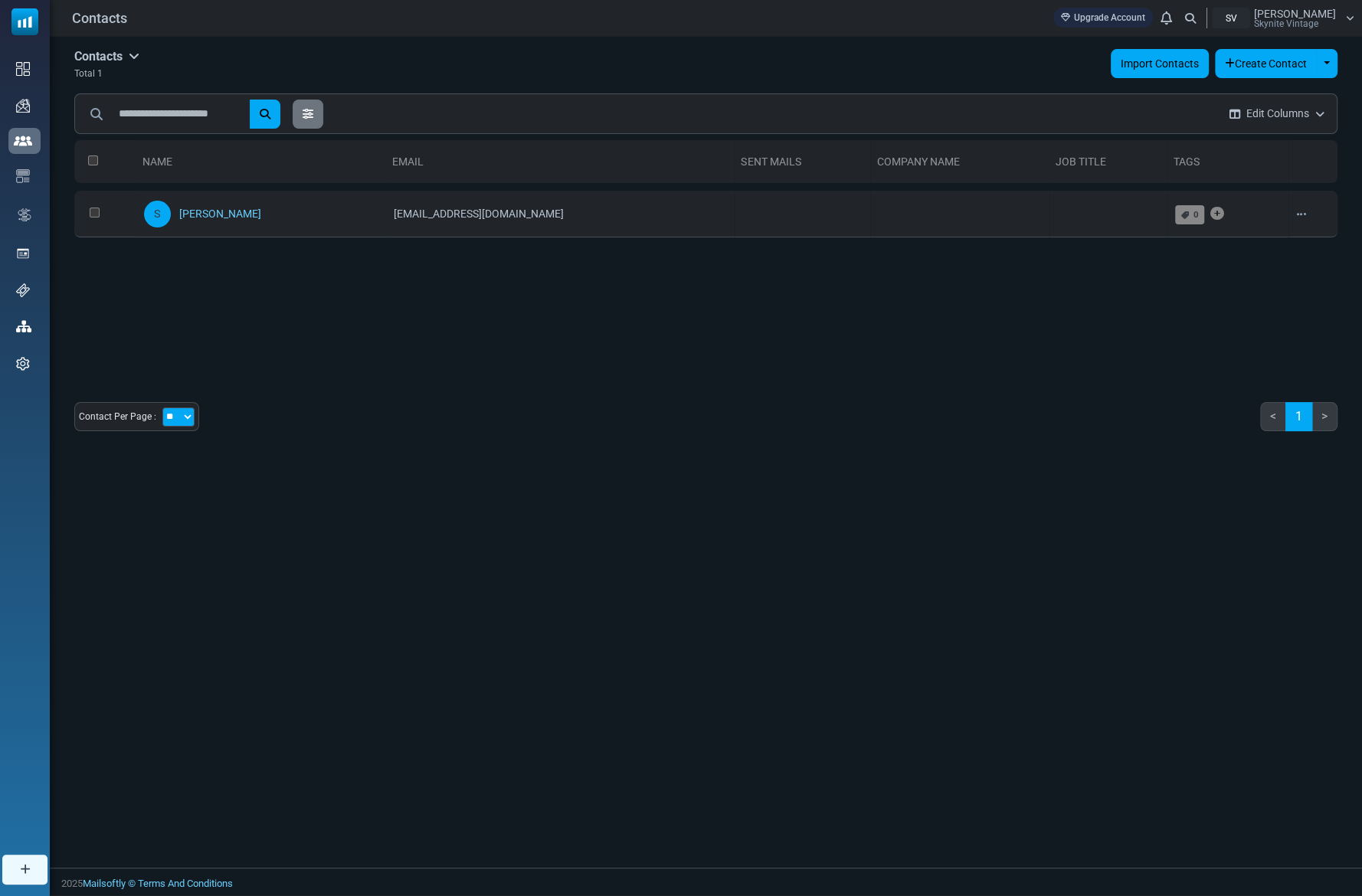
click at [1142, 68] on link "Import Contacts" at bounding box center [1159, 63] width 98 height 29
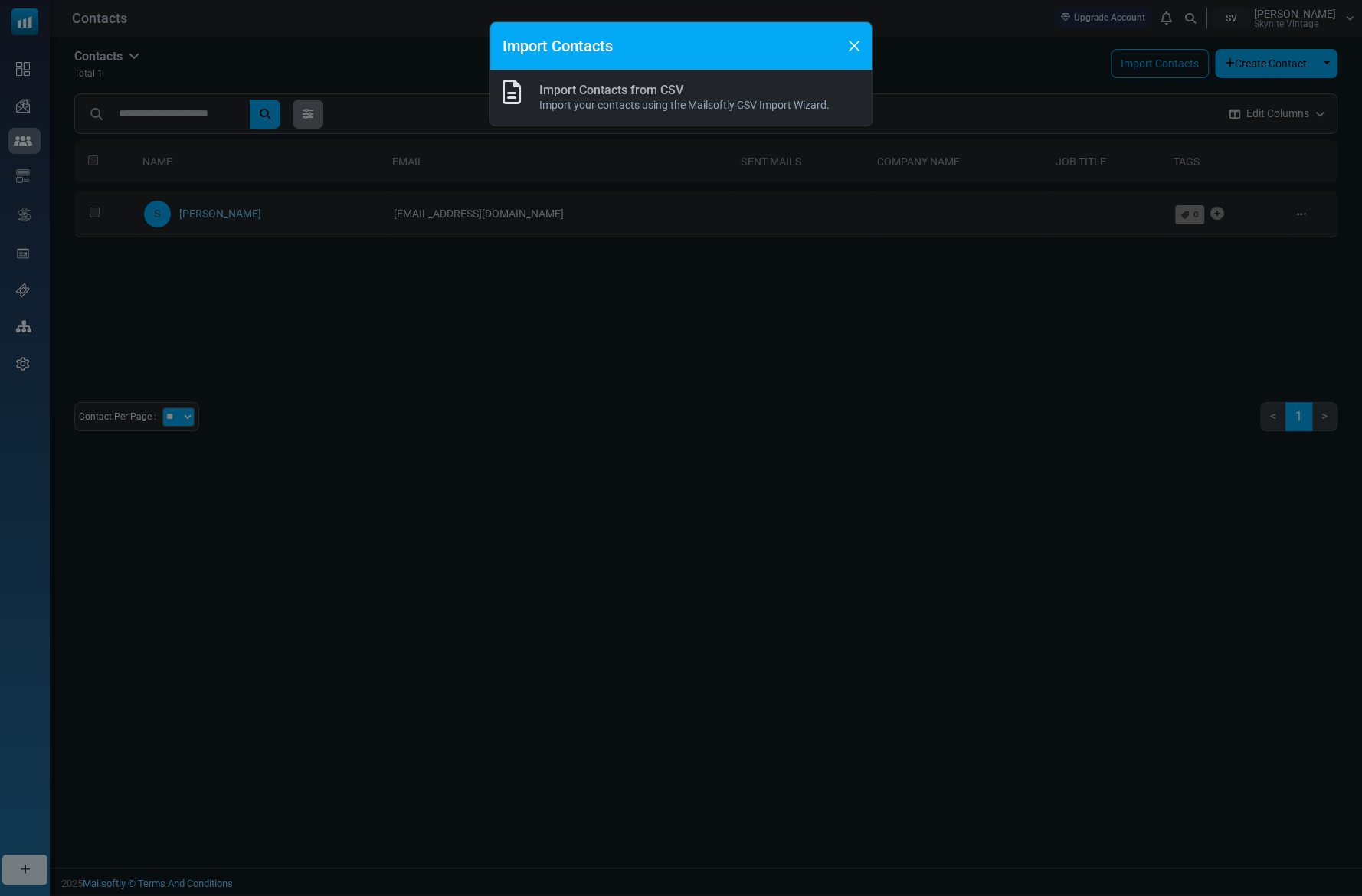
click at [623, 93] on link "Import Contacts from CSV" at bounding box center [612, 89] width 144 height 15
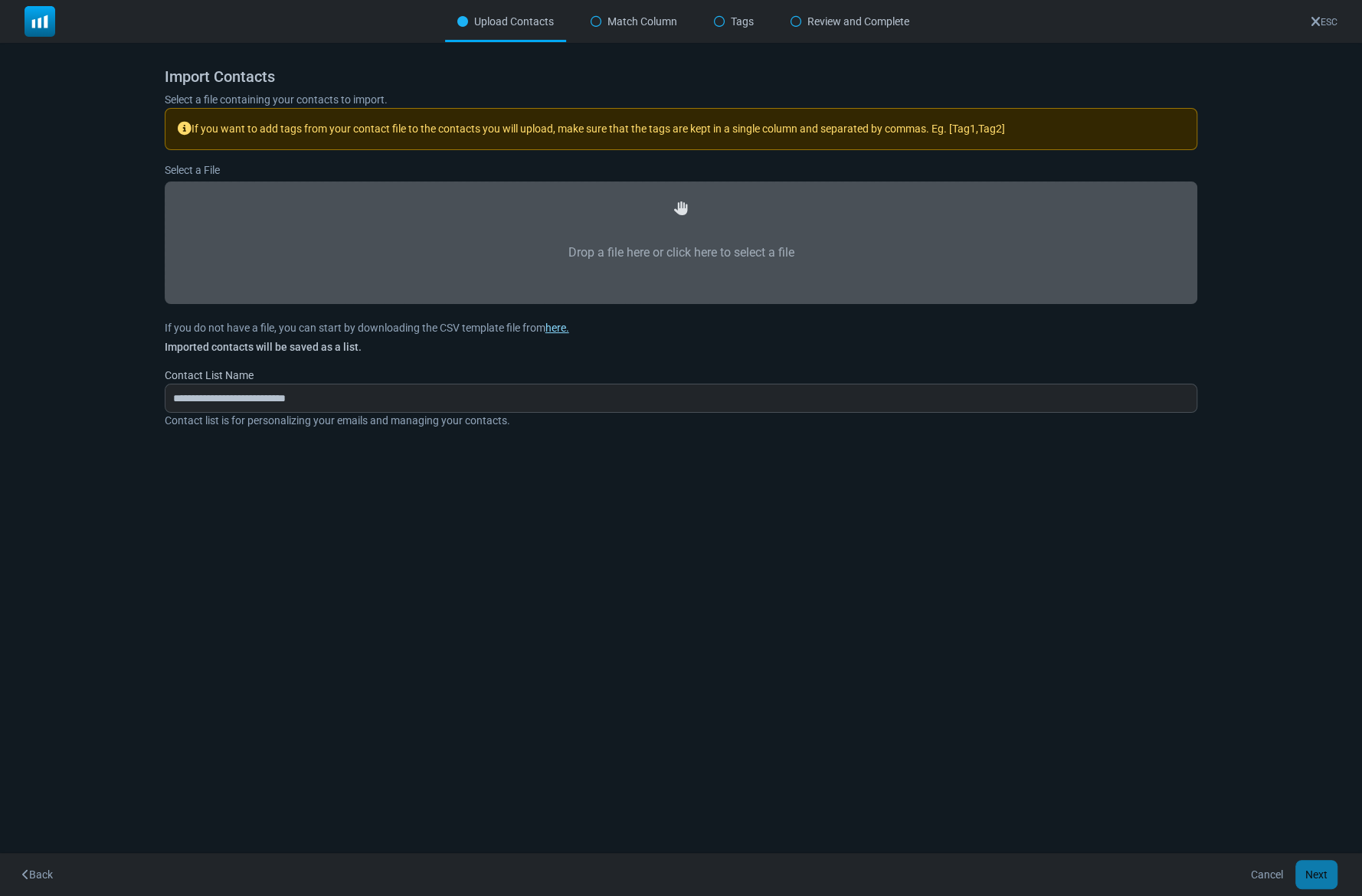
click at [562, 331] on link "here." at bounding box center [557, 328] width 24 height 13
